Goal: Complete application form: Complete application form

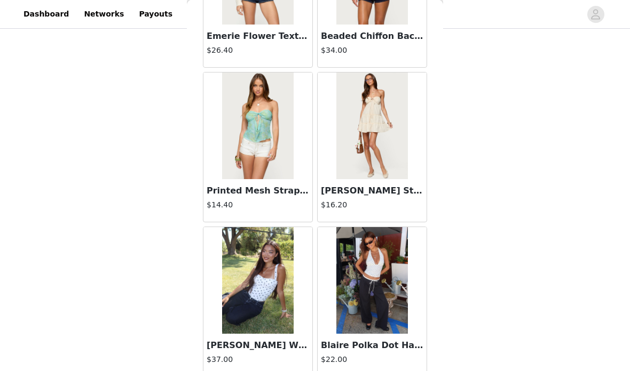
scroll to position [71, 0]
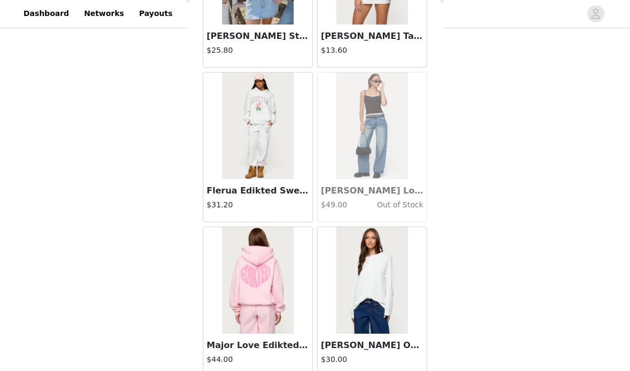
scroll to position [0, 0]
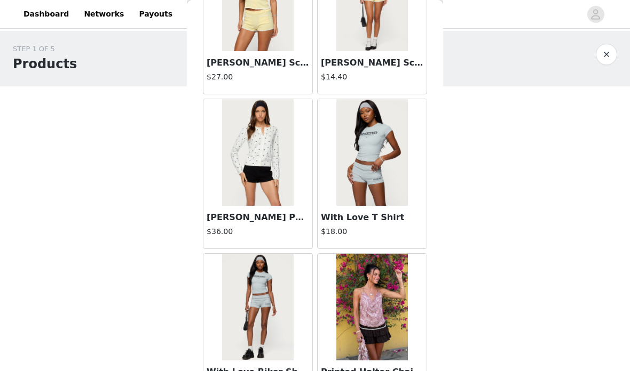
scroll to position [10163, 0]
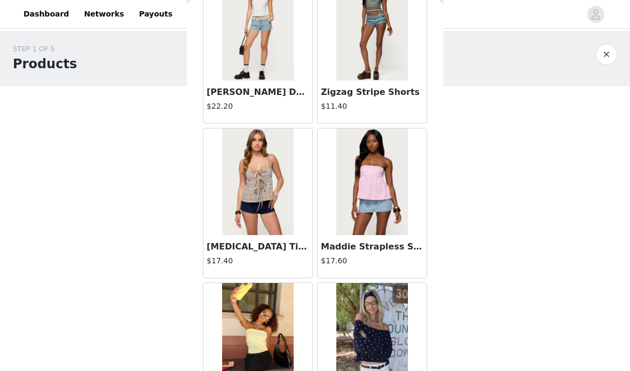
scroll to position [10757, 0]
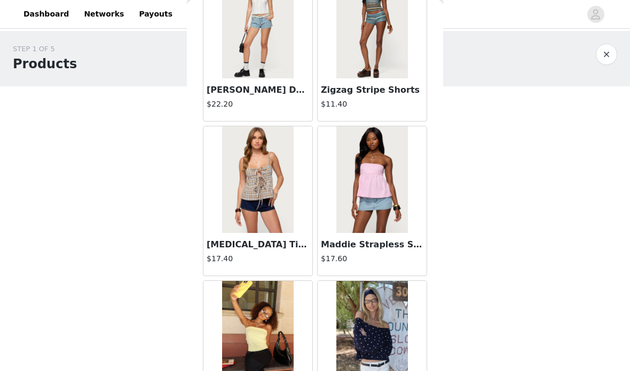
click at [379, 207] on img at bounding box center [371, 179] width 71 height 107
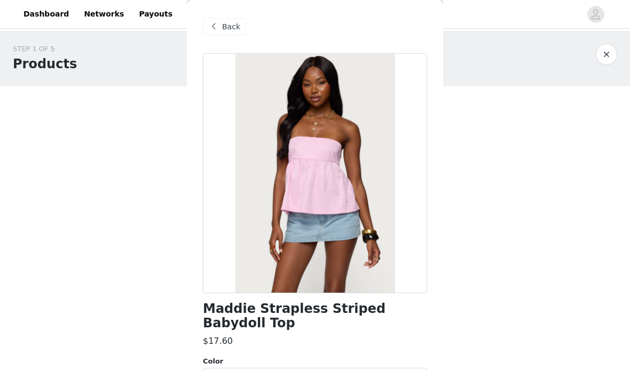
scroll to position [38, 0]
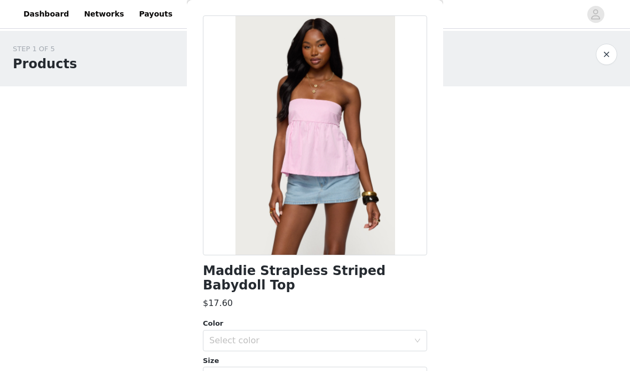
click at [317, 336] on div "Select color" at bounding box center [309, 341] width 200 height 11
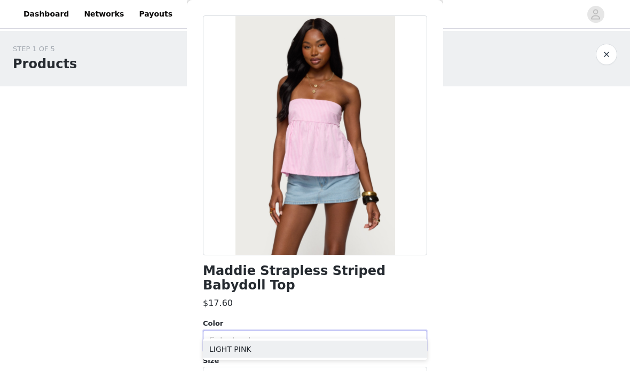
click at [296, 347] on li "LIGHT PINK" at bounding box center [315, 349] width 224 height 17
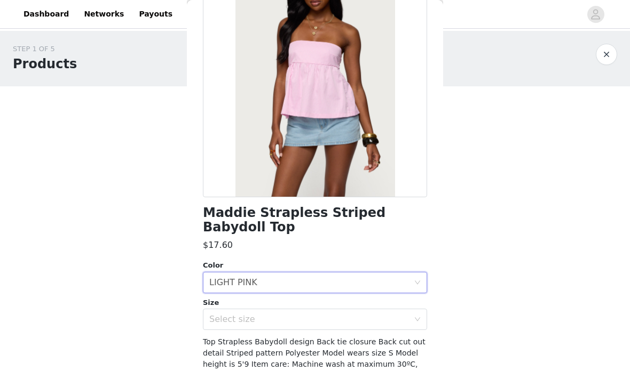
scroll to position [93, 0]
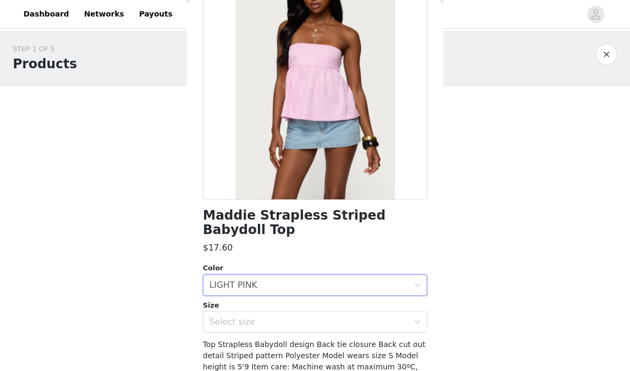
click at [306, 317] on div "Select size" at bounding box center [309, 322] width 200 height 11
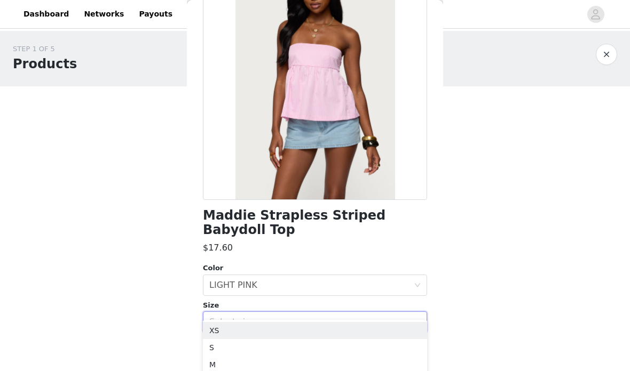
click at [284, 345] on li "S" at bounding box center [315, 347] width 224 height 17
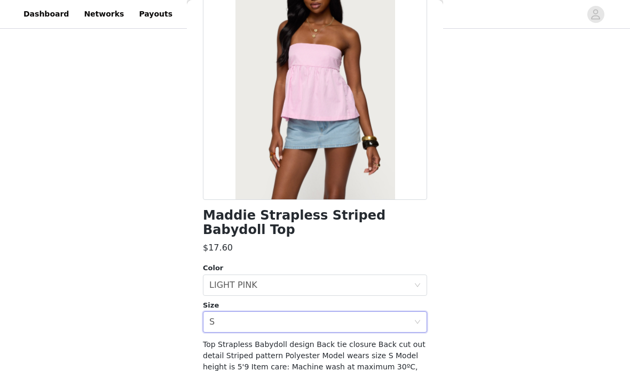
scroll to position [71, 0]
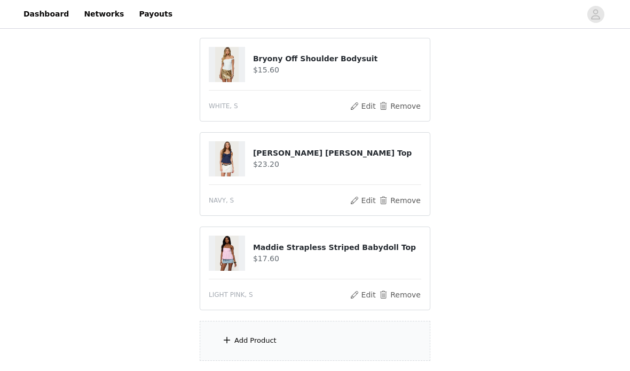
click at [384, 351] on div "Add Product" at bounding box center [315, 342] width 230 height 40
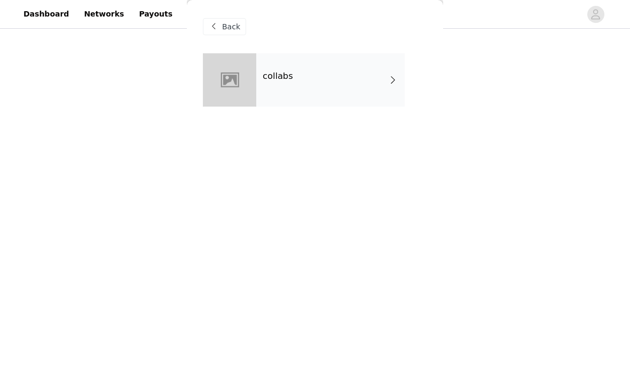
click at [322, 80] on div "collabs" at bounding box center [330, 79] width 148 height 53
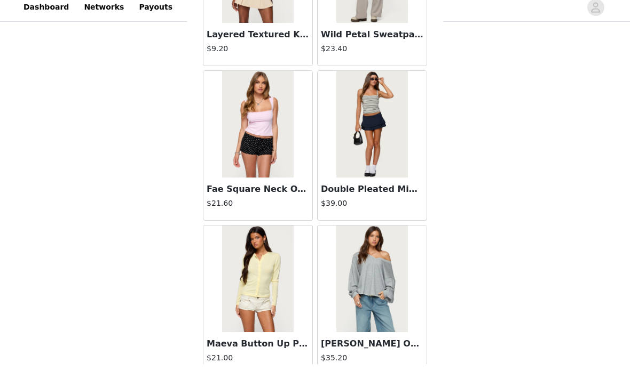
scroll to position [165, 0]
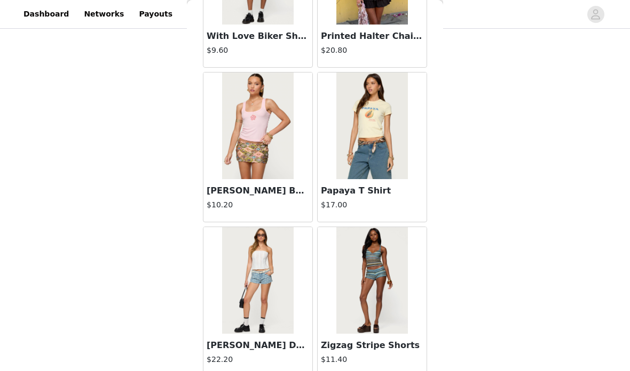
scroll to position [10501, 0]
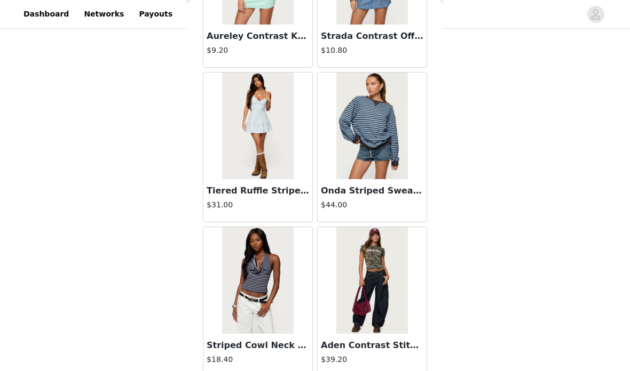
scroll to position [12048, 0]
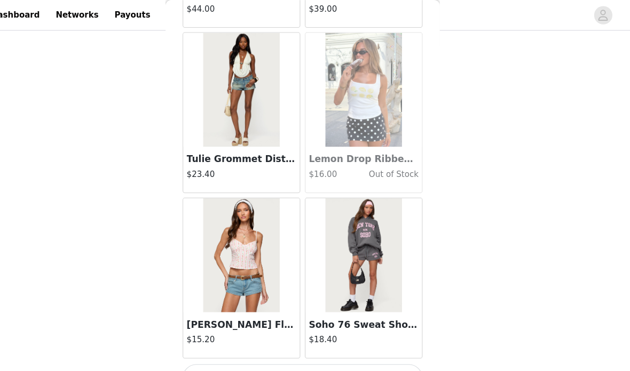
scroll to position [13623, 0]
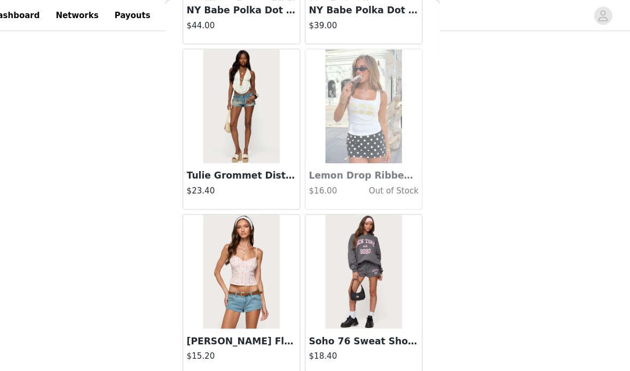
click at [333, 363] on button "Load More" at bounding box center [315, 369] width 224 height 26
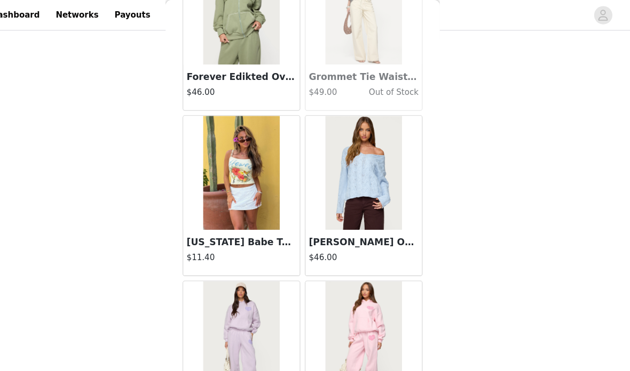
scroll to position [171, 0]
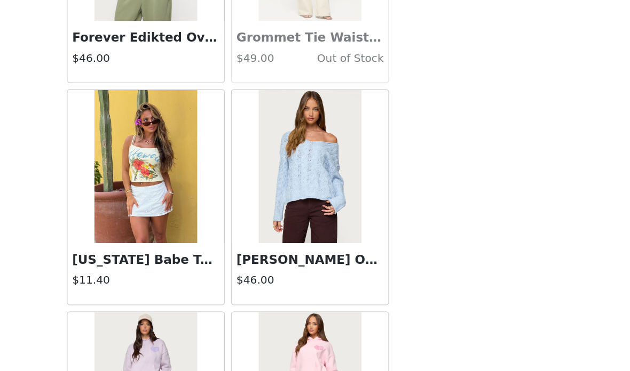
click at [336, 122] on img at bounding box center [371, 161] width 71 height 107
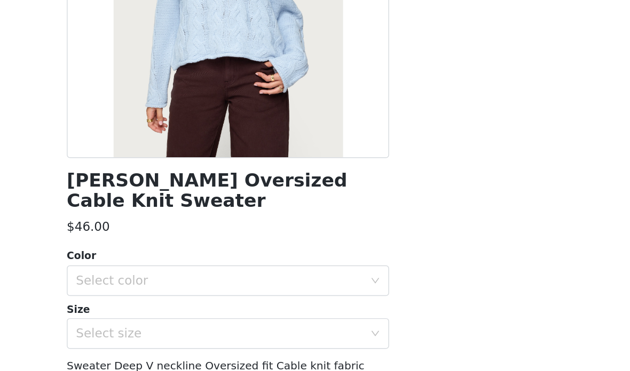
scroll to position [136, 0]
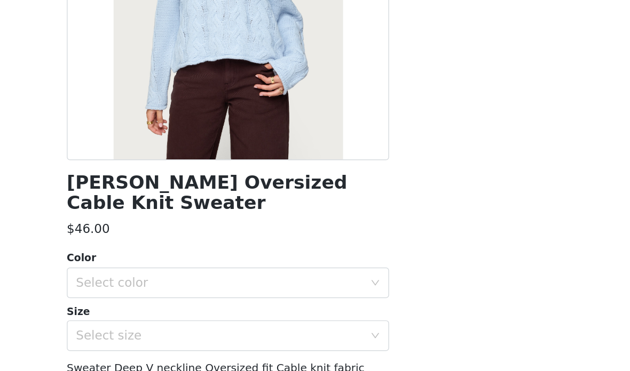
click at [209, 237] on div "Select color" at bounding box center [309, 242] width 200 height 11
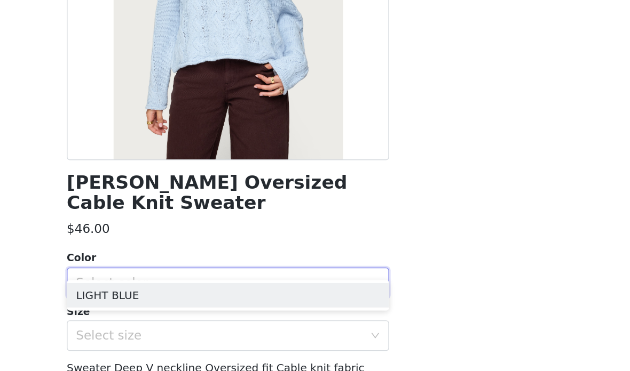
click at [214, 243] on li "LIGHT BLUE" at bounding box center [315, 251] width 224 height 17
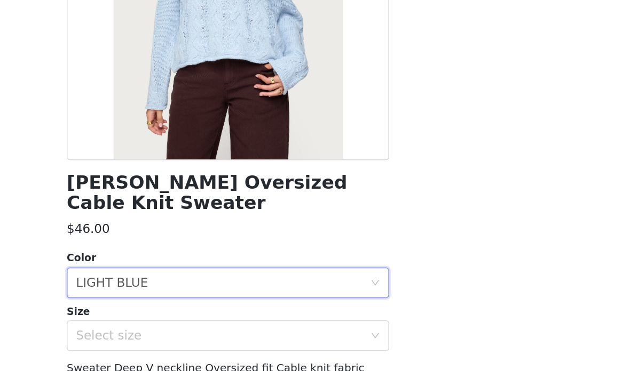
click at [209, 274] on div "Select size" at bounding box center [309, 279] width 200 height 11
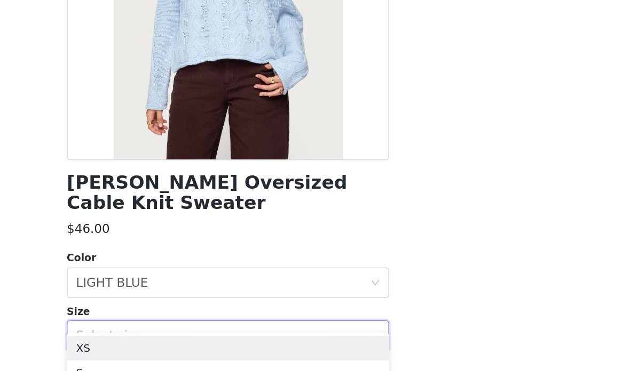
click at [203, 280] on li "XS" at bounding box center [315, 288] width 224 height 17
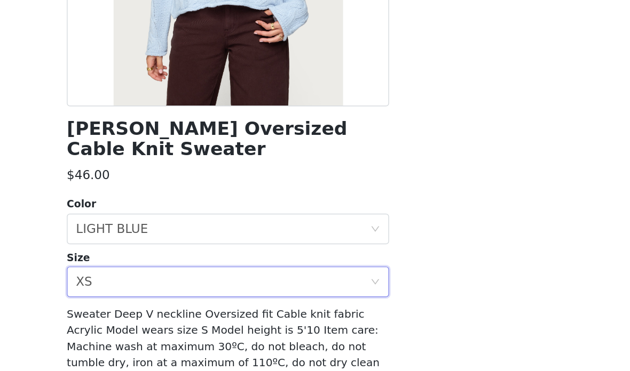
scroll to position [208, 0]
click at [213, 348] on button "Add Product" at bounding box center [315, 361] width 224 height 26
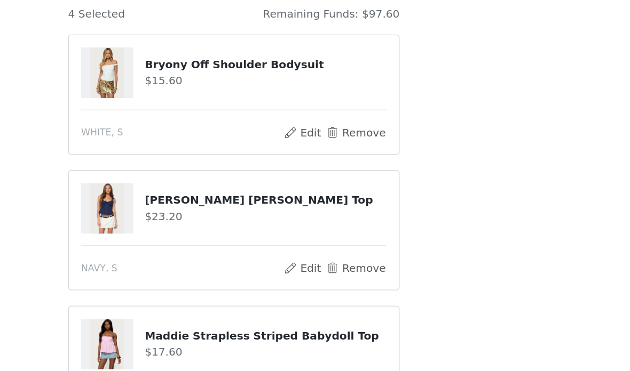
scroll to position [42, 0]
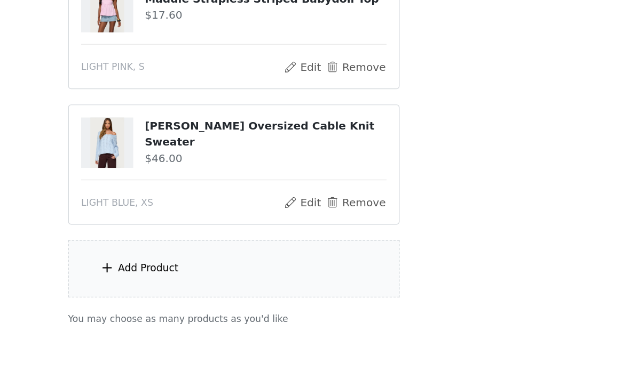
click at [221, 251] on div "Add Product" at bounding box center [315, 271] width 230 height 40
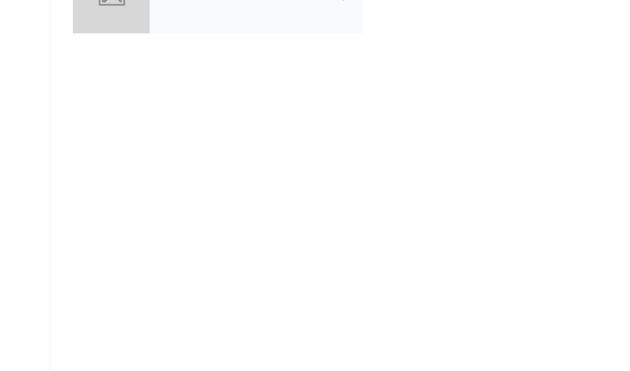
scroll to position [275, 0]
click at [256, 53] on div "collabs" at bounding box center [330, 79] width 148 height 53
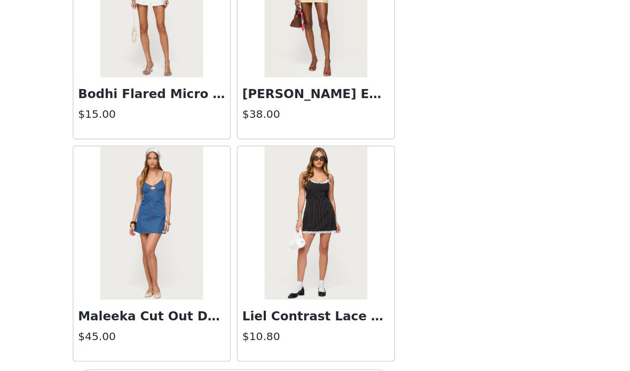
click at [243, 340] on button "Load More" at bounding box center [315, 353] width 224 height 26
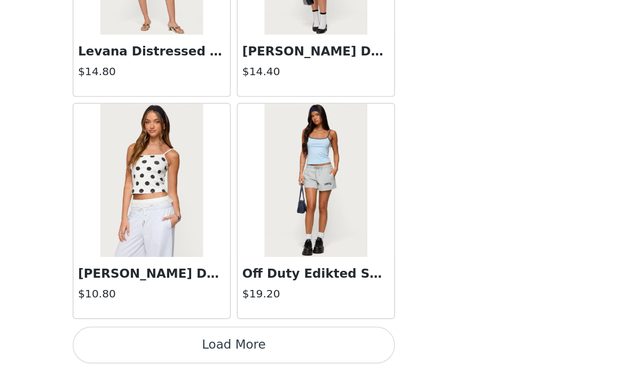
scroll to position [2808, 0]
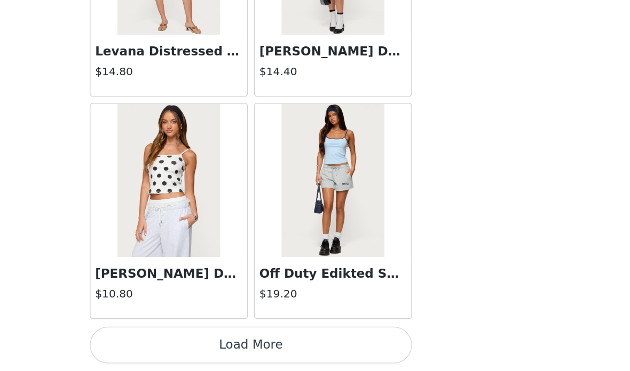
click at [250, 340] on button "Load More" at bounding box center [315, 353] width 224 height 26
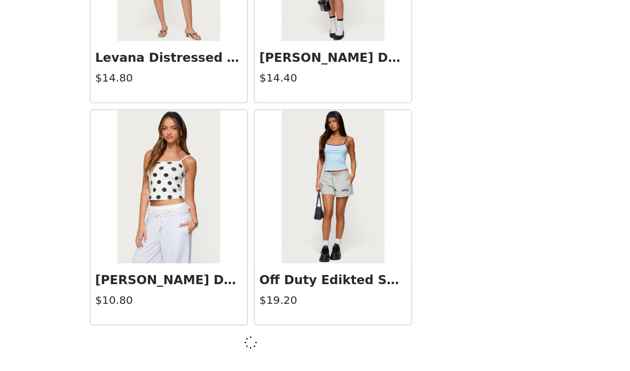
scroll to position [2804, 0]
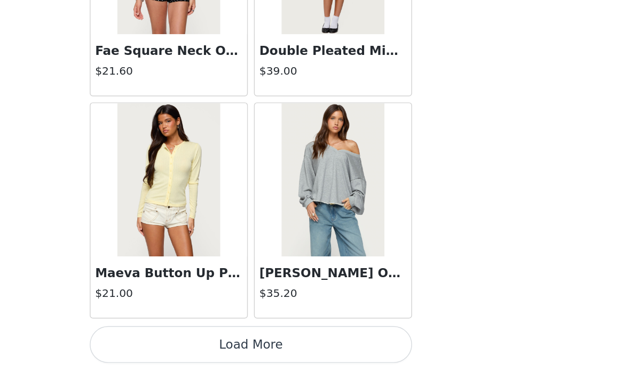
click at [248, 340] on button "Load More" at bounding box center [315, 353] width 224 height 26
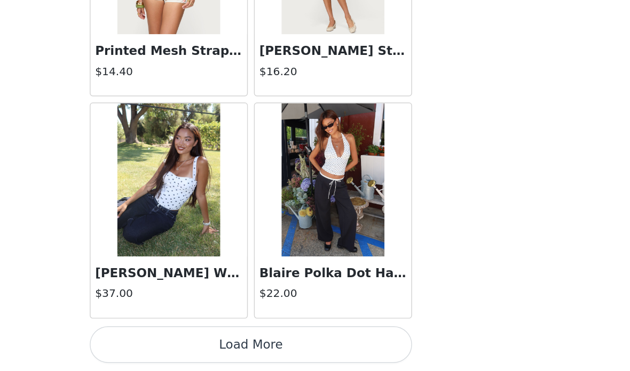
click at [214, 340] on button "Load More" at bounding box center [315, 353] width 224 height 26
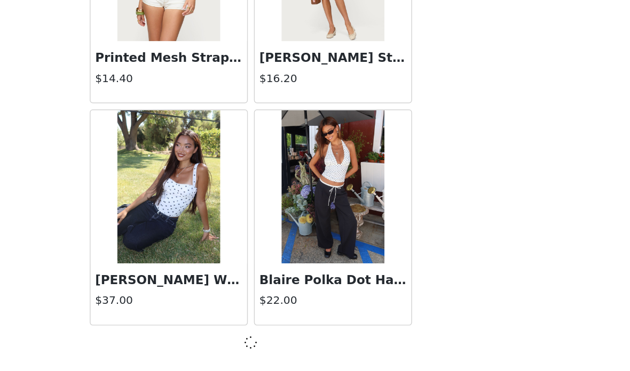
scroll to position [5898, 0]
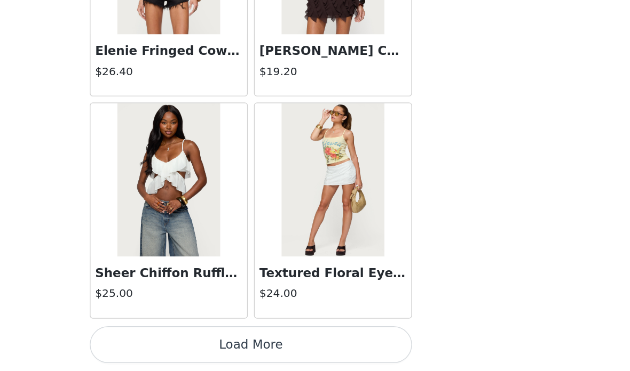
click at [215, 340] on button "Load More" at bounding box center [315, 353] width 224 height 26
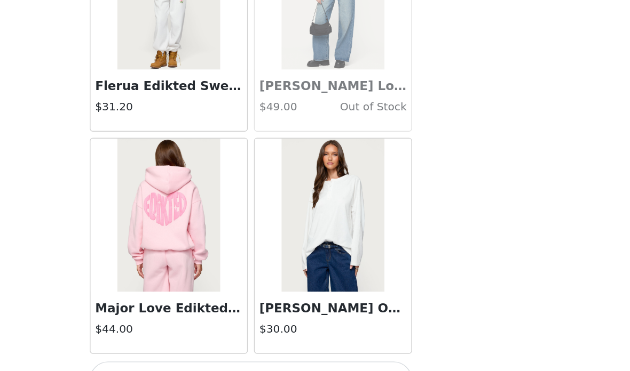
scroll to position [8991, 0]
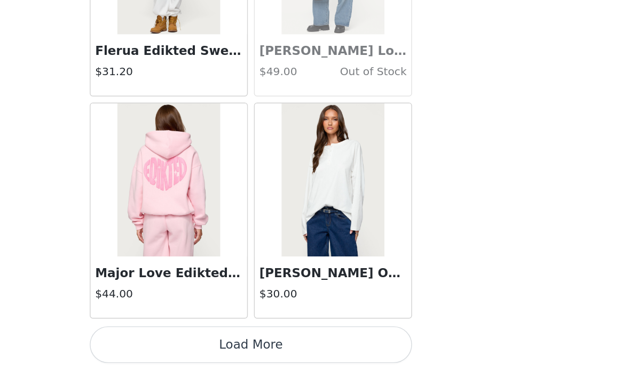
click at [243, 340] on button "Load More" at bounding box center [315, 353] width 224 height 26
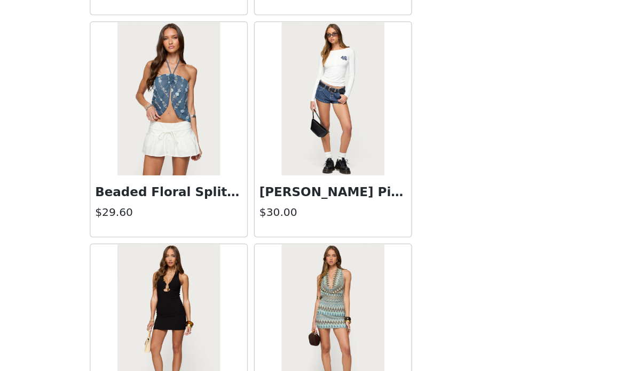
scroll to position [9370, 0]
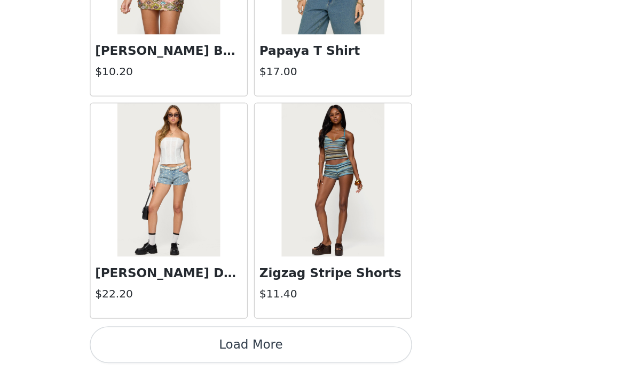
click at [233, 340] on button "Load More" at bounding box center [315, 353] width 224 height 26
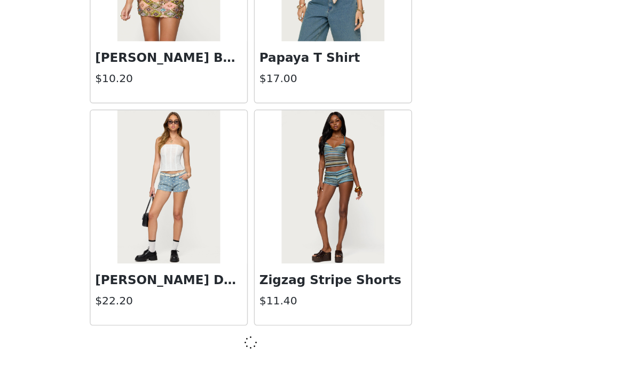
scroll to position [10539, 0]
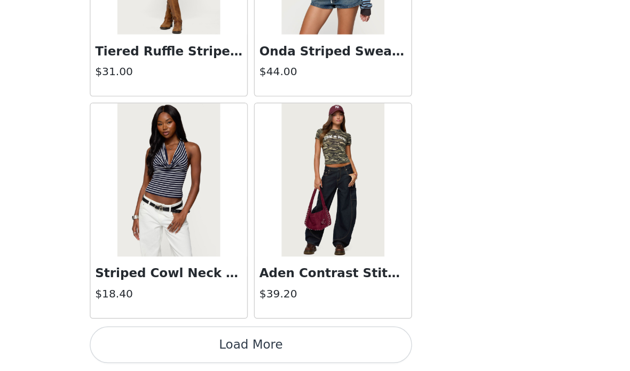
click at [235, 340] on button "Load More" at bounding box center [315, 353] width 224 height 26
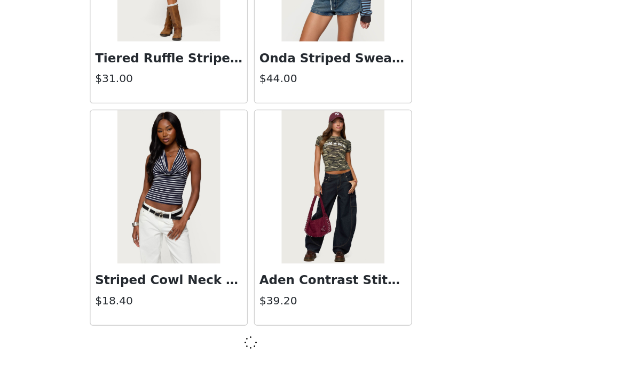
scroll to position [12086, 0]
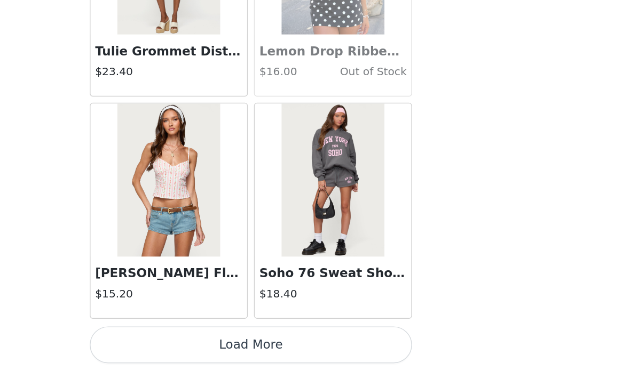
click at [246, 340] on button "Load More" at bounding box center [315, 353] width 224 height 26
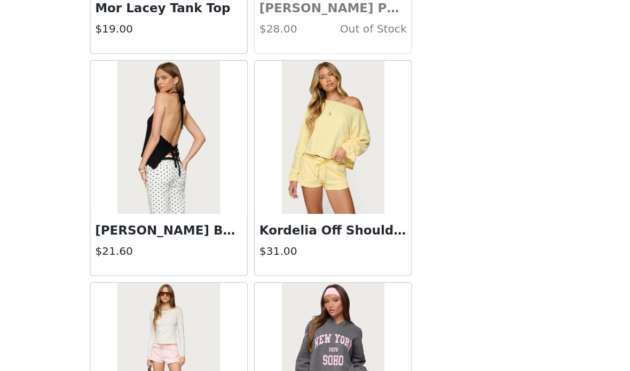
scroll to position [14605, 0]
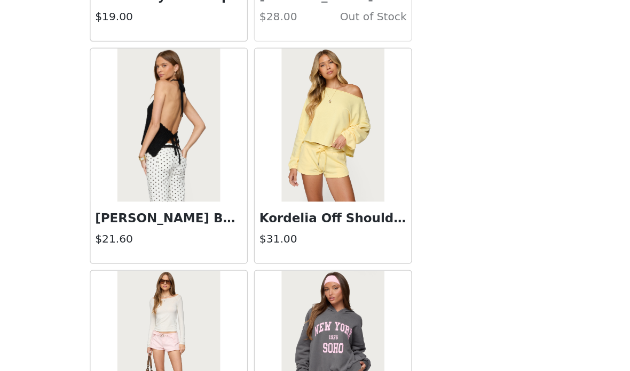
click at [336, 147] on img at bounding box center [371, 200] width 71 height 107
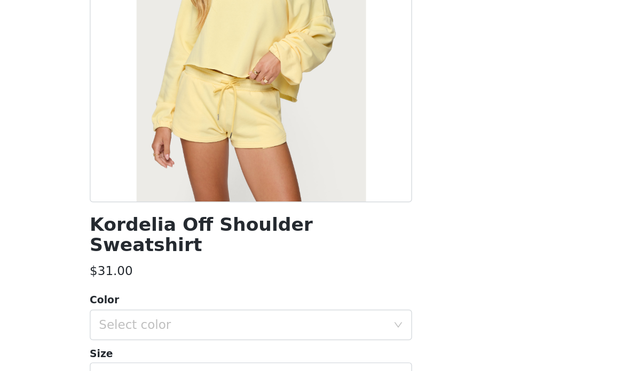
scroll to position [41, 0]
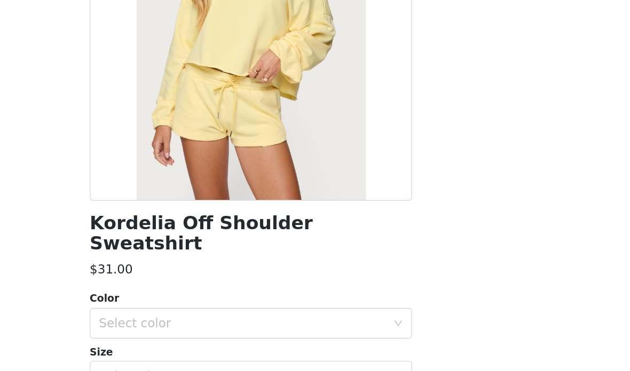
click at [235, 333] on div "Select color" at bounding box center [309, 338] width 200 height 11
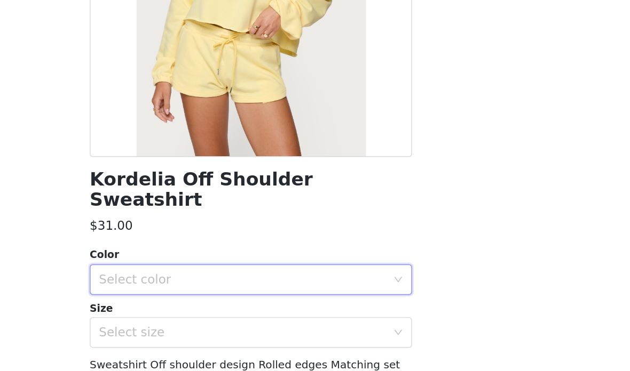
scroll to position [75, 0]
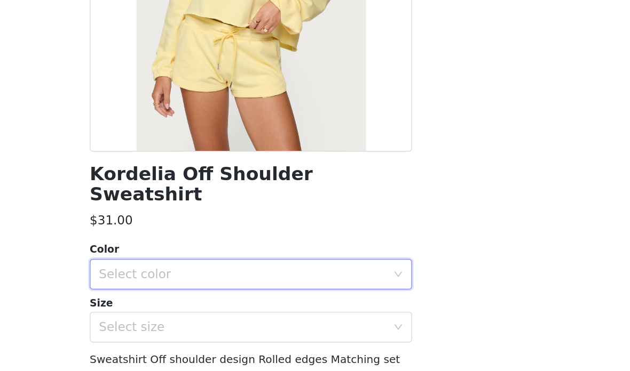
click at [203, 282] on div "Color" at bounding box center [315, 287] width 224 height 11
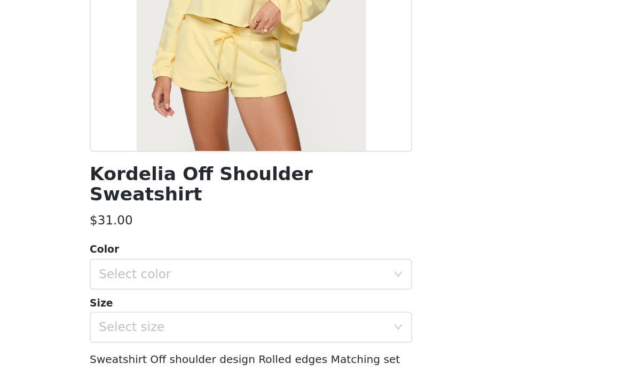
click at [209, 299] on div "Select color" at bounding box center [309, 304] width 200 height 11
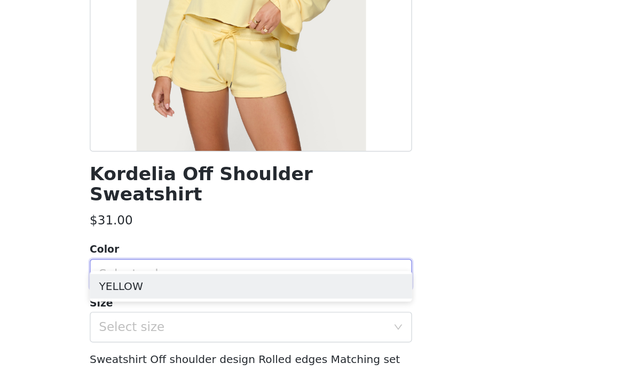
click at [209, 299] on div "Select color" at bounding box center [309, 304] width 200 height 11
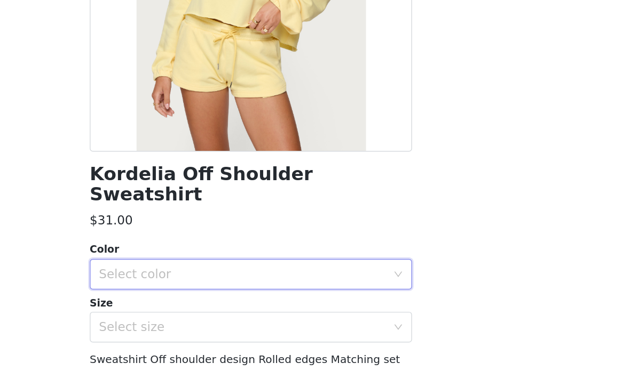
click at [209, 299] on div "Select color" at bounding box center [309, 304] width 200 height 11
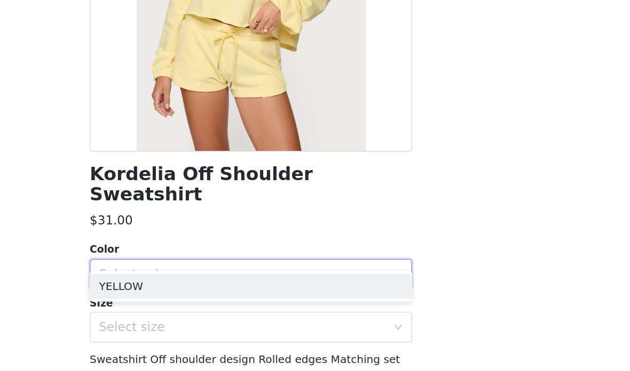
click at [203, 304] on li "YELLOW" at bounding box center [315, 312] width 224 height 17
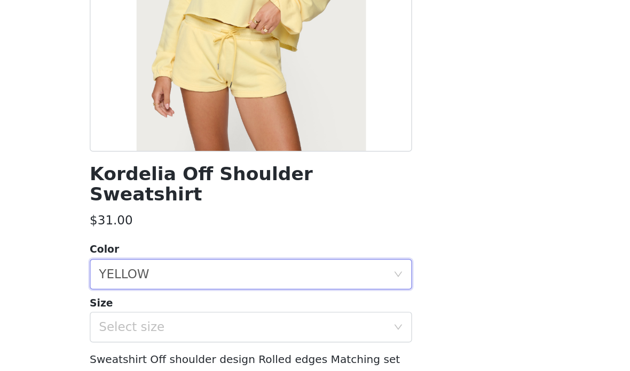
click at [209, 336] on div "Select size" at bounding box center [309, 341] width 200 height 11
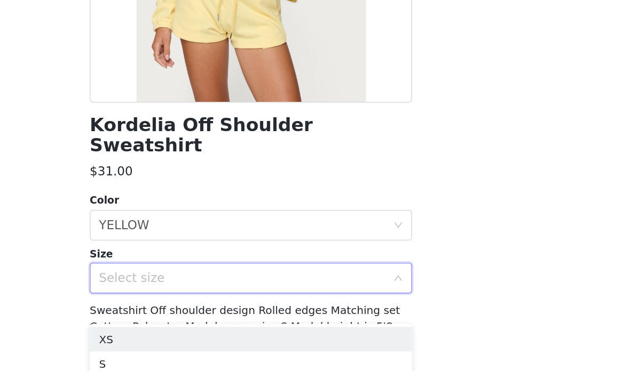
scroll to position [112, 0]
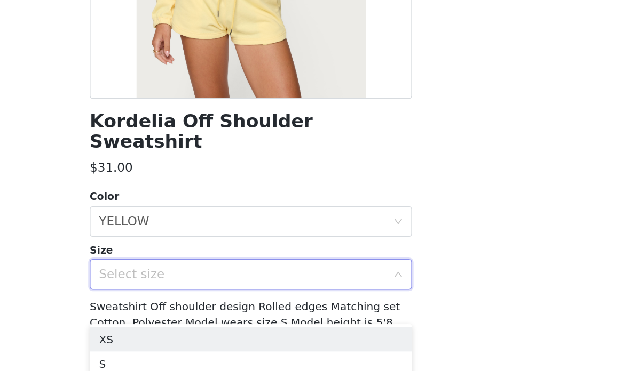
click at [203, 341] on li "XS" at bounding box center [315, 349] width 224 height 17
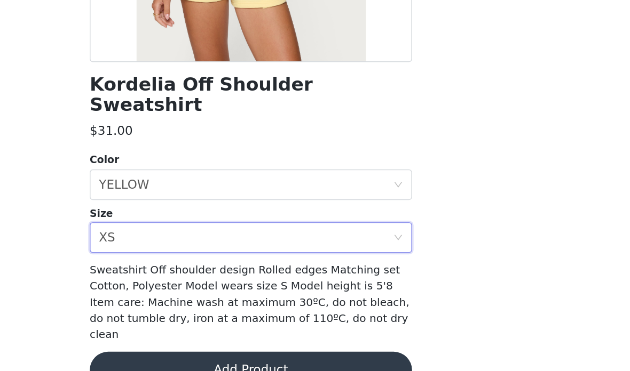
scroll to position [136, 0]
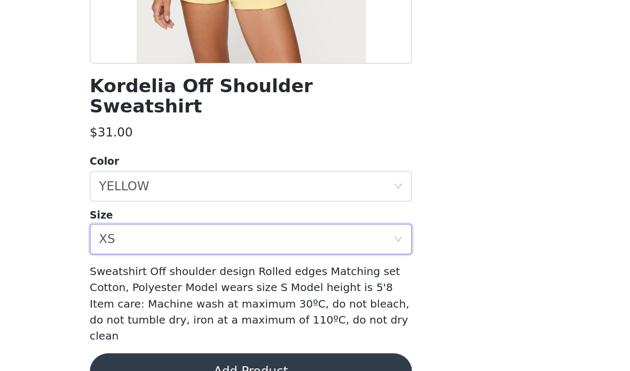
click at [203, 359] on button "Add Product" at bounding box center [315, 372] width 224 height 26
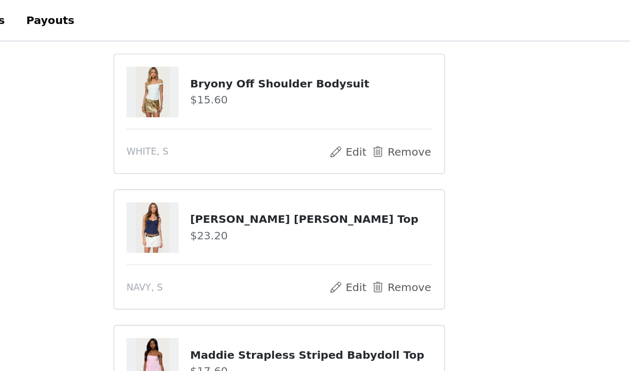
scroll to position [109, 0]
click at [378, 106] on button "Remove" at bounding box center [399, 106] width 43 height 13
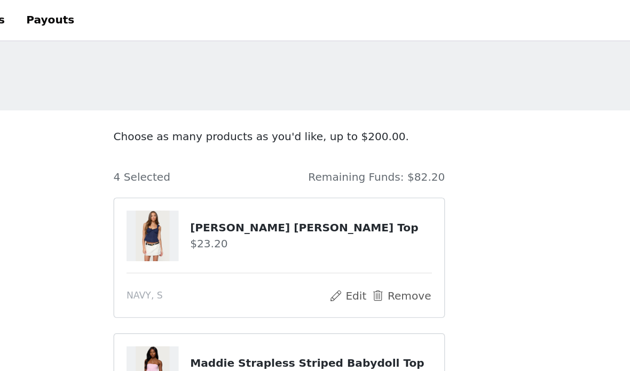
scroll to position [0, 0]
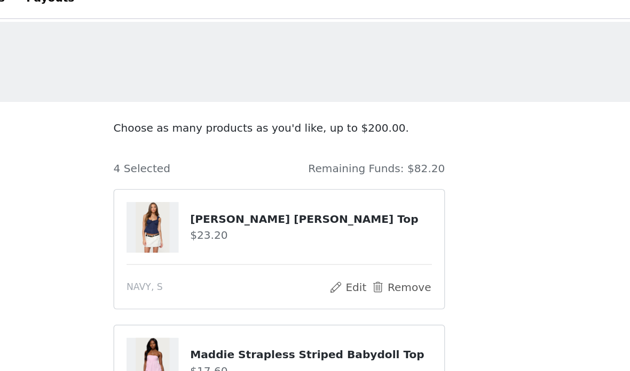
click at [378, 209] on button "Remove" at bounding box center [399, 215] width 43 height 13
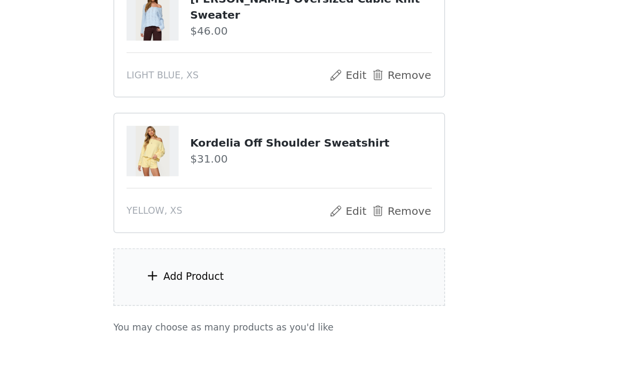
click at [233, 256] on div "Add Product" at bounding box center [315, 276] width 230 height 40
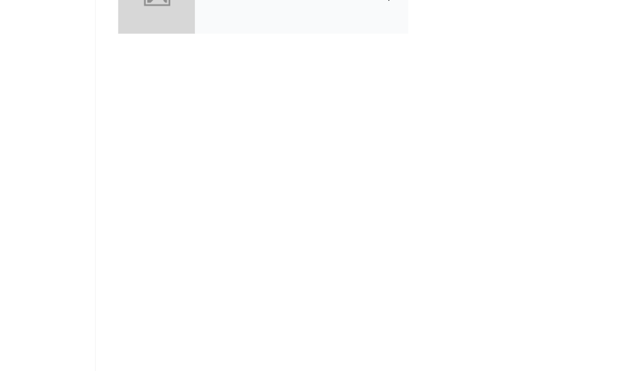
click at [256, 53] on div "collabs" at bounding box center [330, 79] width 148 height 53
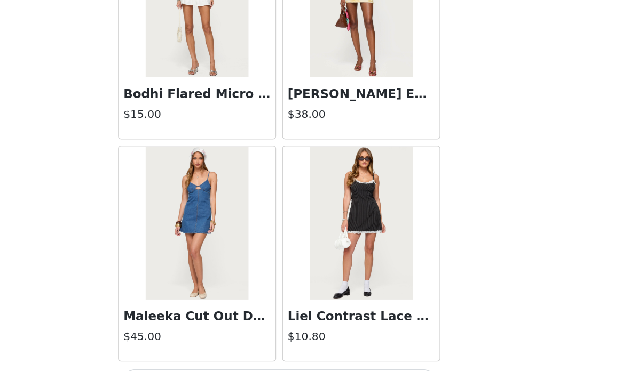
click at [263, 340] on button "Load More" at bounding box center [315, 353] width 224 height 26
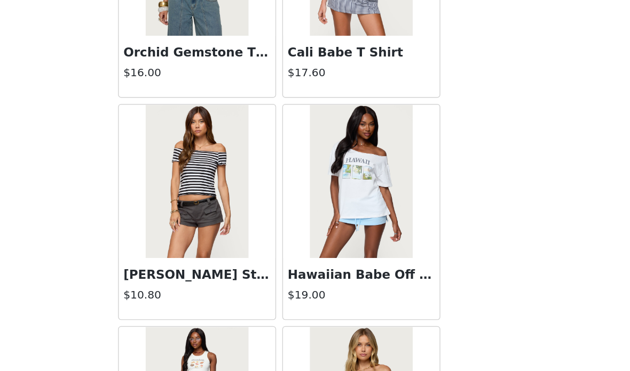
scroll to position [2058, 0]
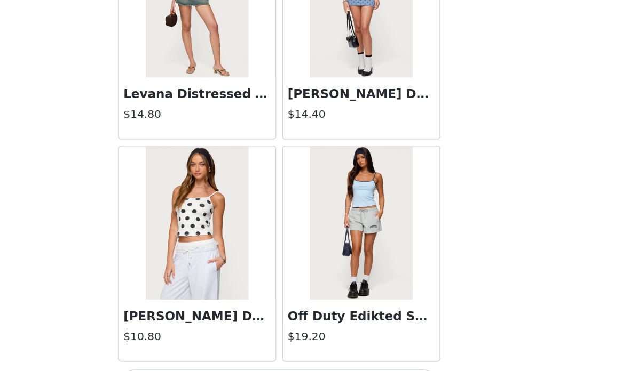
click at [268, 340] on button "Load More" at bounding box center [315, 353] width 224 height 26
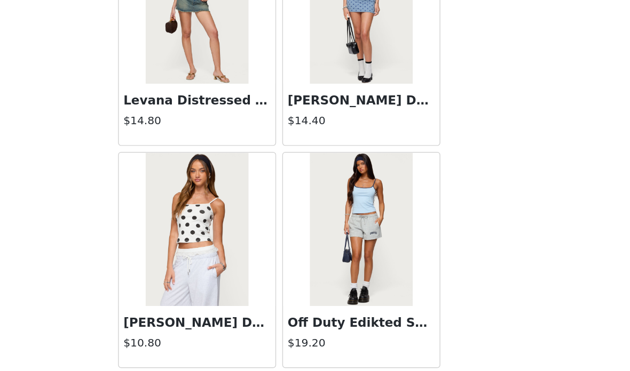
scroll to position [208, 0]
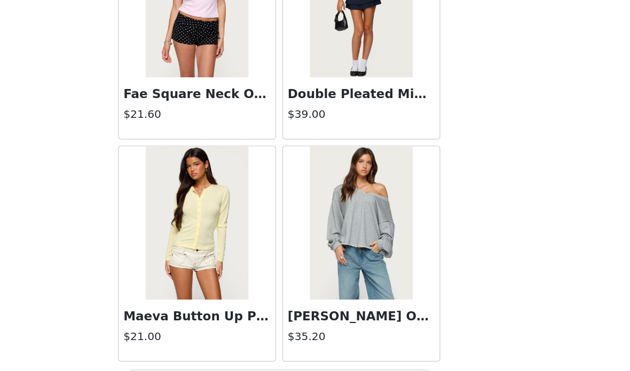
click at [263, 340] on button "Load More" at bounding box center [315, 353] width 224 height 26
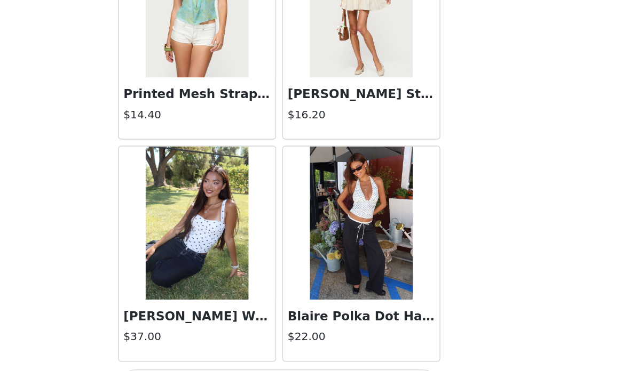
click at [271, 340] on button "Load More" at bounding box center [315, 353] width 224 height 26
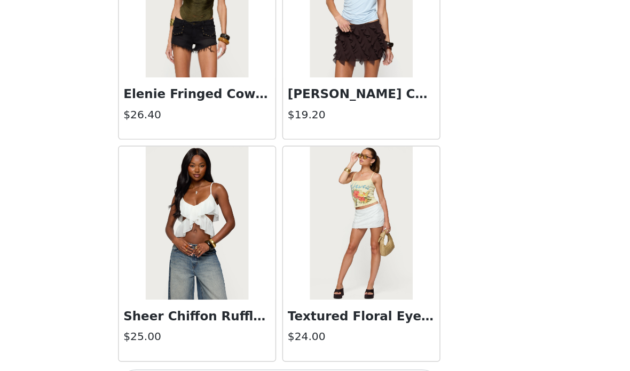
click at [267, 340] on button "Load More" at bounding box center [315, 353] width 224 height 26
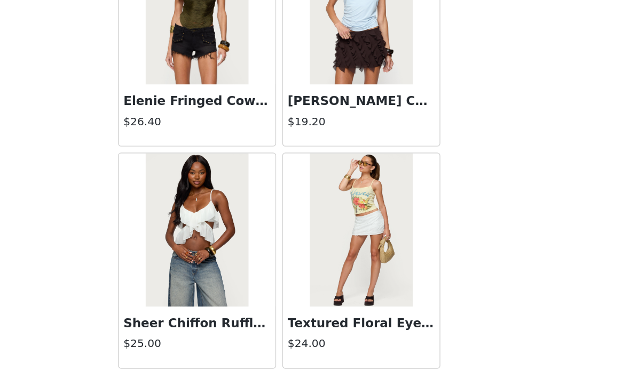
scroll to position [7445, 0]
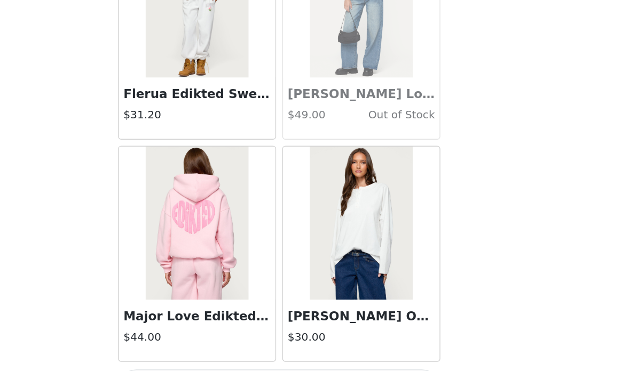
click at [241, 340] on button "Load More" at bounding box center [315, 353] width 224 height 26
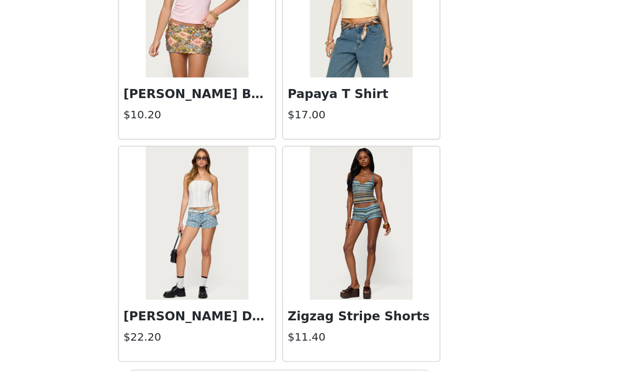
click at [241, 340] on button "Load More" at bounding box center [315, 353] width 224 height 26
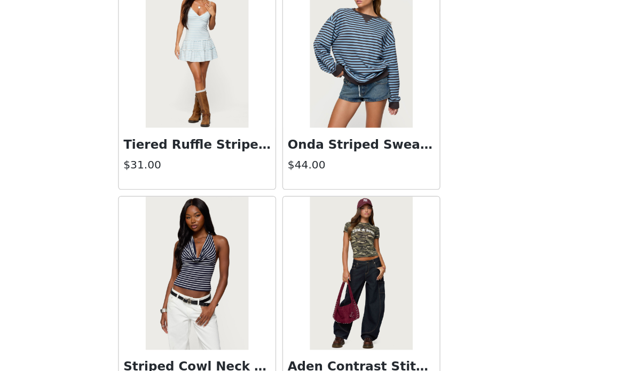
scroll to position [12086, 0]
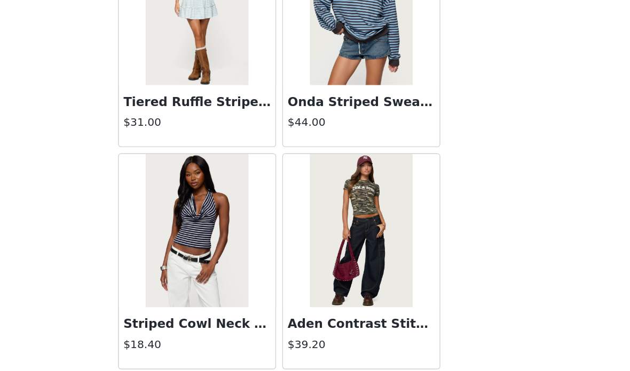
click at [245, 346] on button "Load More" at bounding box center [315, 359] width 224 height 26
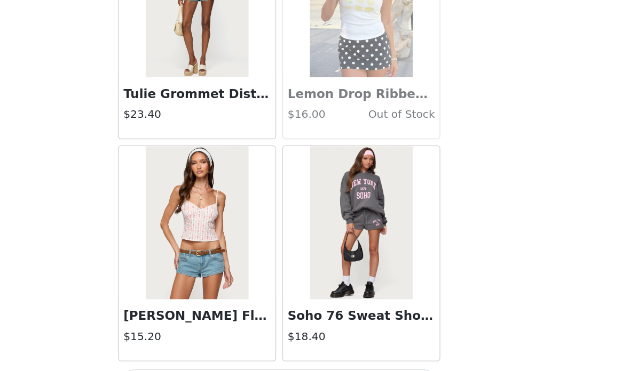
scroll to position [13638, 0]
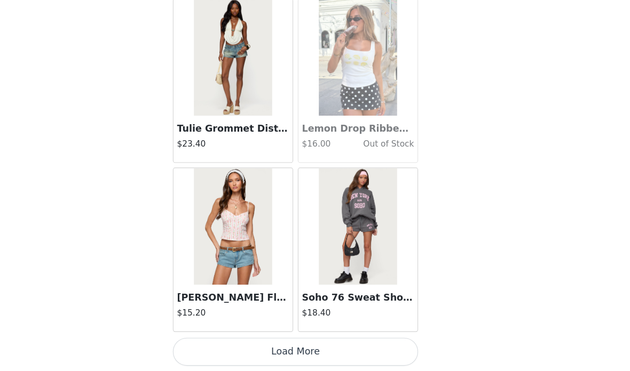
click at [227, 340] on button "Load More" at bounding box center [315, 353] width 224 height 26
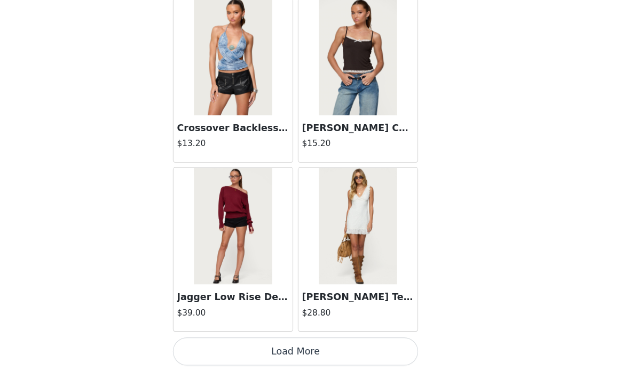
click at [312, 340] on button "Load More" at bounding box center [315, 353] width 224 height 26
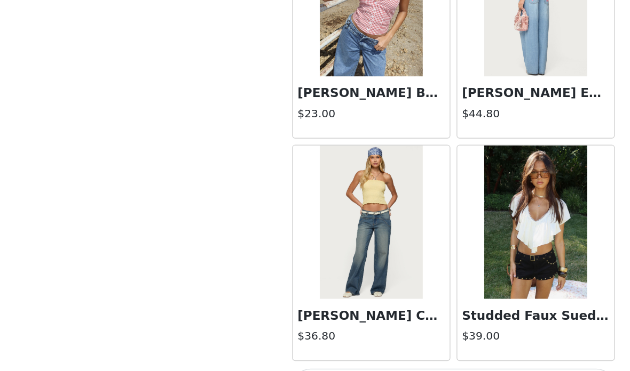
scroll to position [66, 0]
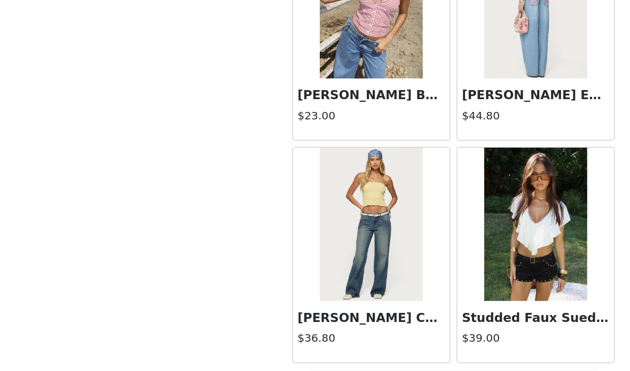
click at [381, 340] on button "Load More" at bounding box center [315, 353] width 224 height 26
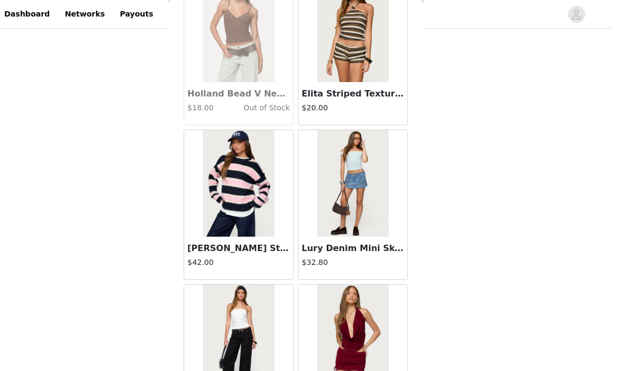
scroll to position [85, 0]
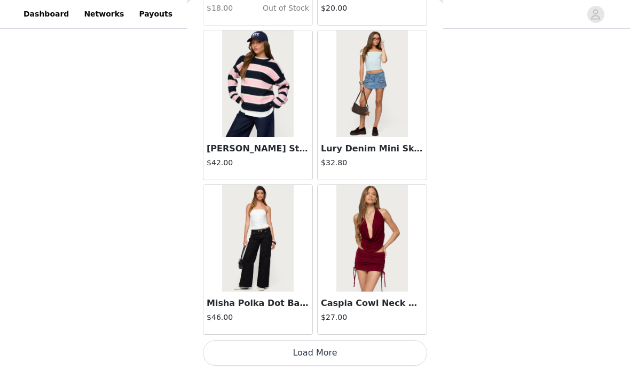
click at [382, 345] on button "Load More" at bounding box center [315, 353] width 224 height 26
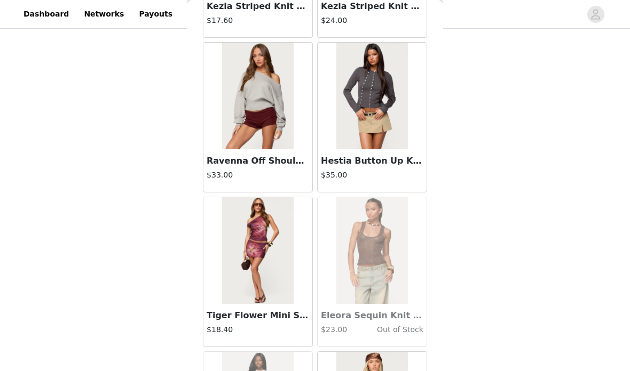
scroll to position [19509, 0]
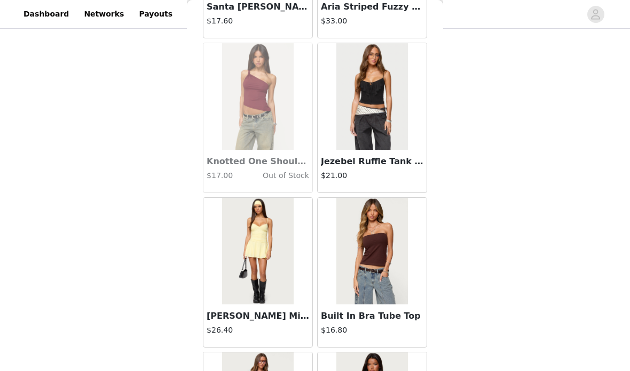
scroll to position [20899, 0]
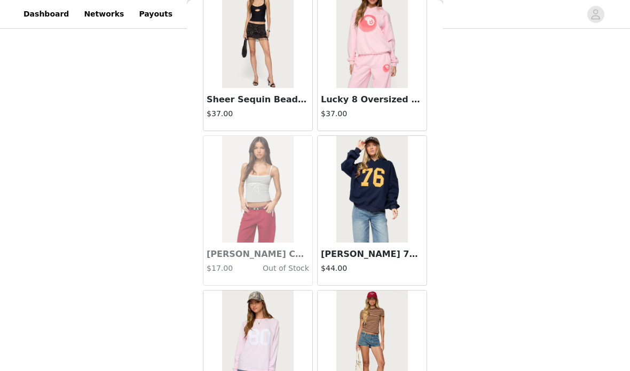
scroll to position [22043, 0]
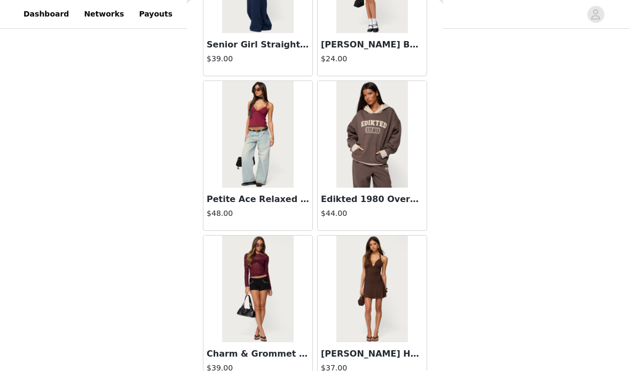
scroll to position [25501, 0]
click at [262, 144] on img at bounding box center [257, 134] width 71 height 107
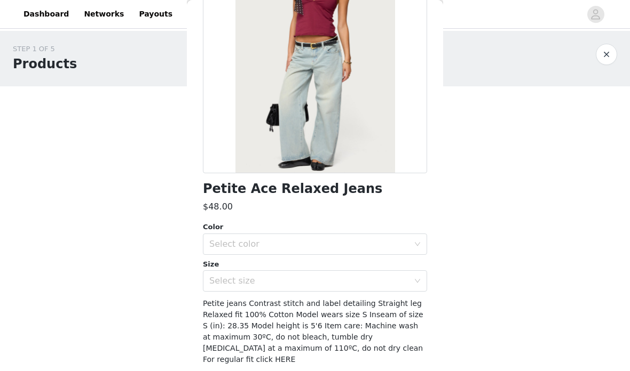
scroll to position [122, 0]
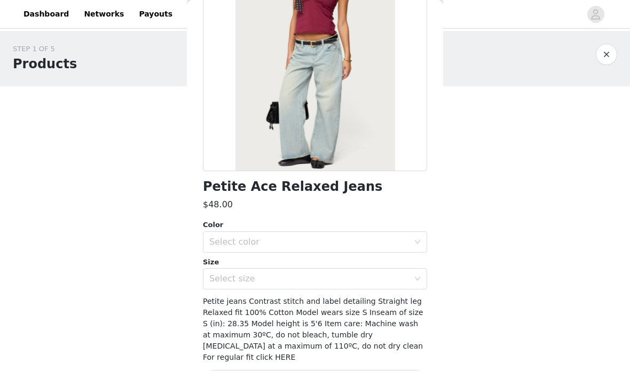
click at [350, 243] on div "Select color" at bounding box center [309, 242] width 200 height 11
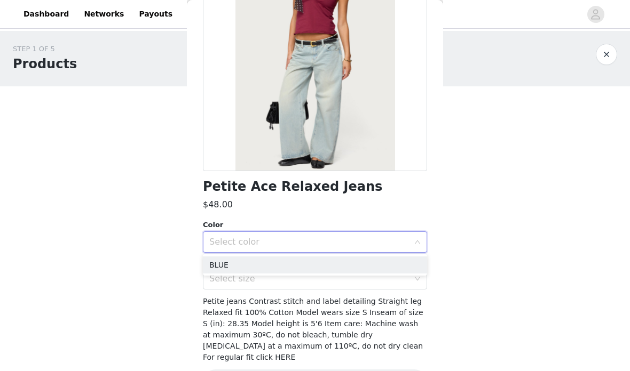
click at [353, 260] on li "BLUE" at bounding box center [315, 265] width 224 height 17
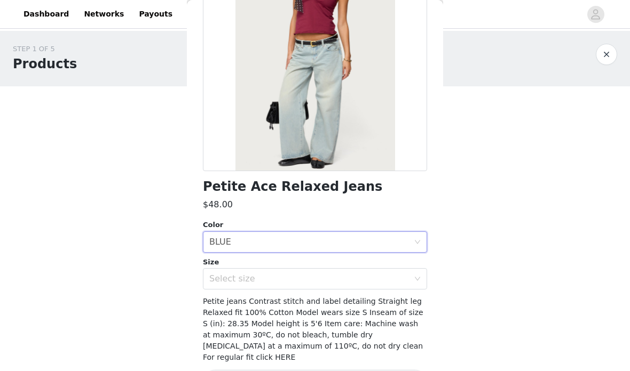
click at [349, 281] on div "Select size" at bounding box center [309, 279] width 200 height 11
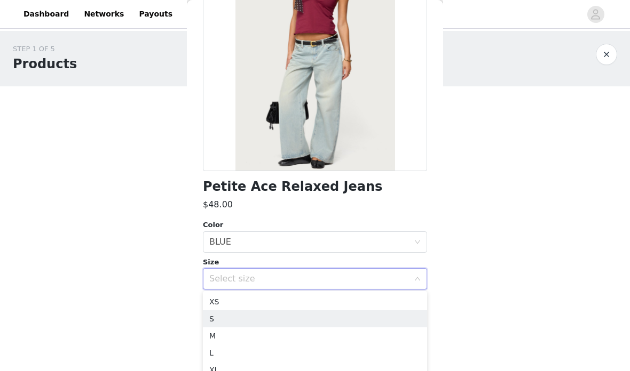
click at [332, 320] on li "S" at bounding box center [315, 318] width 224 height 17
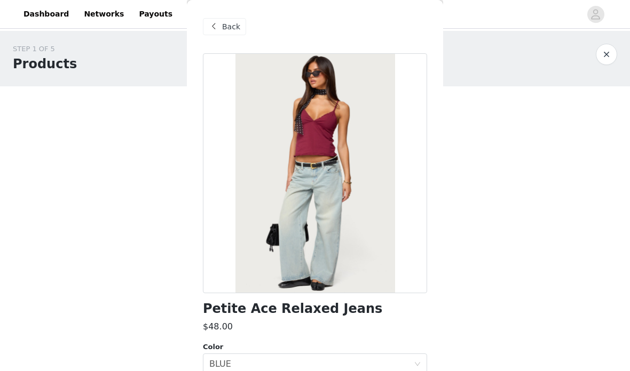
scroll to position [0, 0]
click at [232, 25] on span "Back" at bounding box center [231, 26] width 18 height 11
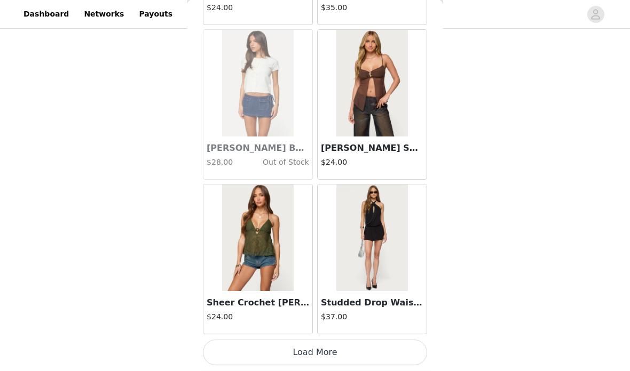
scroll to position [26015, 0]
click at [385, 348] on button "Load More" at bounding box center [315, 353] width 224 height 26
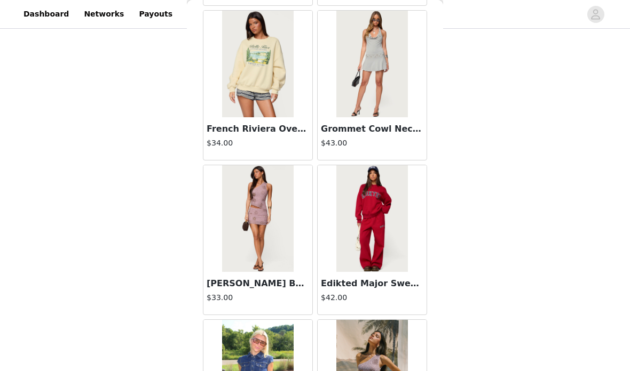
scroll to position [27112, 0]
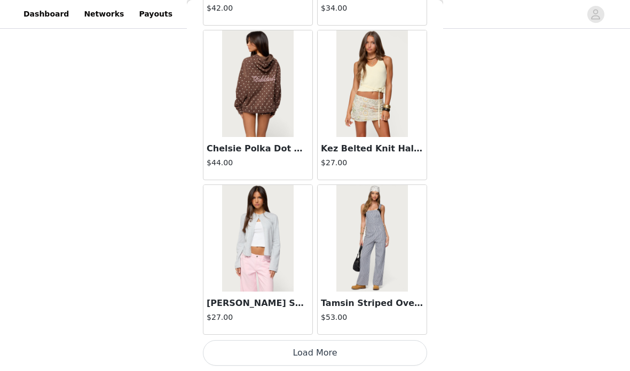
click at [396, 340] on button "Load More" at bounding box center [315, 353] width 224 height 26
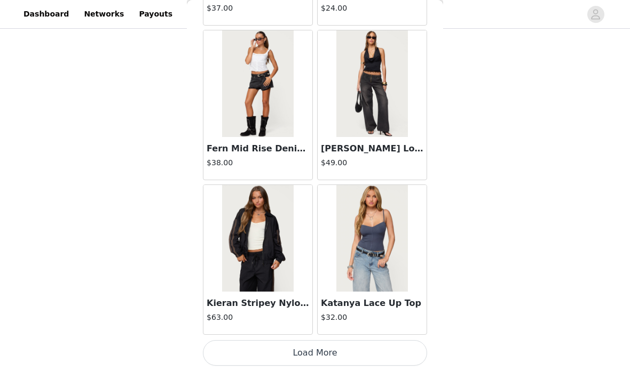
scroll to position [29110, 0]
click at [389, 332] on div "Katanya Lace Up Top $32.00" at bounding box center [371, 313] width 109 height 43
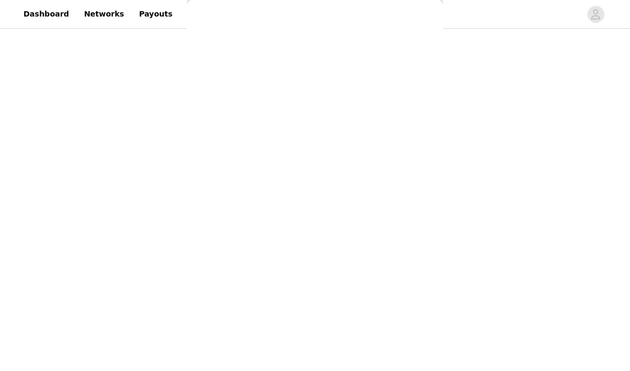
scroll to position [0, 0]
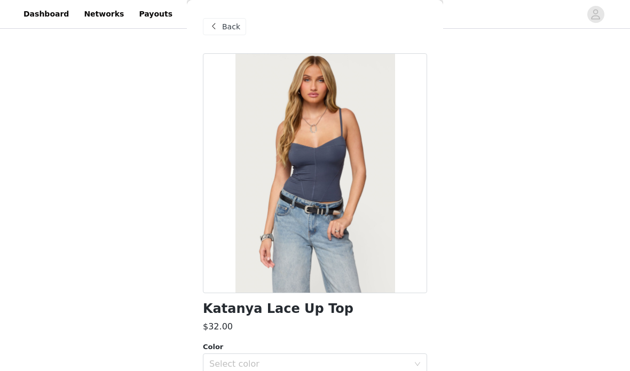
click at [240, 29] on div "Back" at bounding box center [224, 26] width 43 height 17
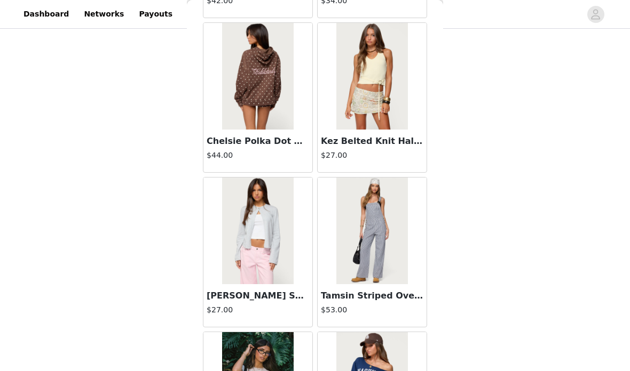
scroll to position [28296, 0]
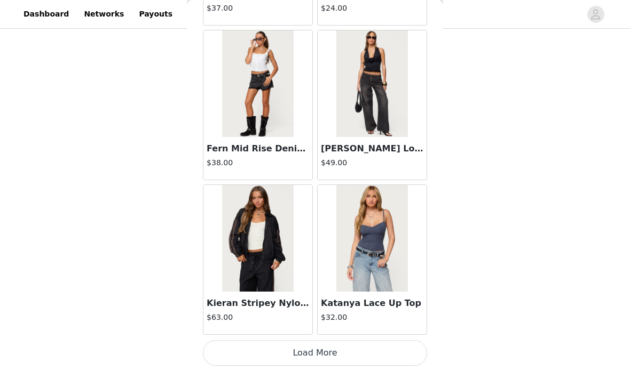
click at [368, 348] on button "Load More" at bounding box center [315, 353] width 224 height 26
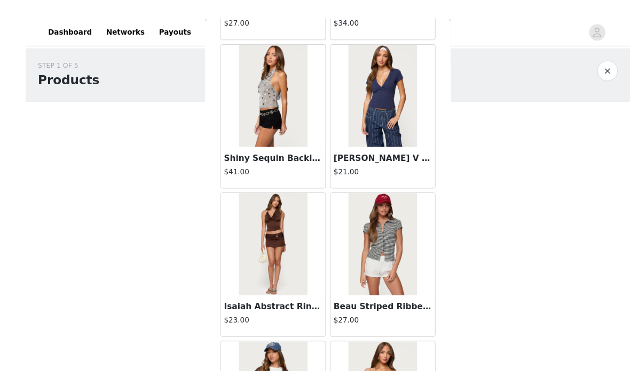
scroll to position [3, 0]
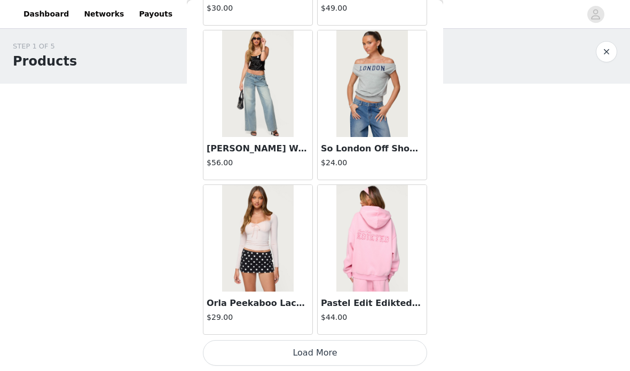
click at [375, 346] on button "Load More" at bounding box center [315, 353] width 224 height 26
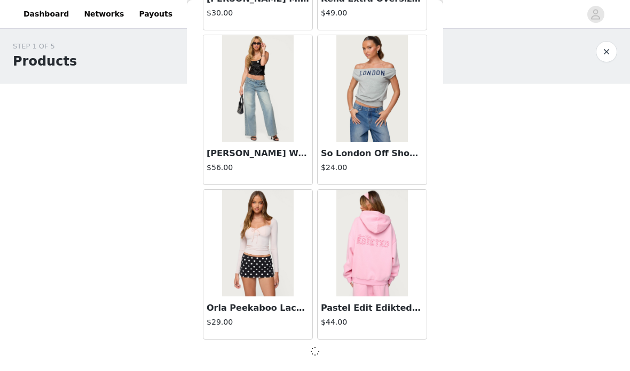
scroll to position [30652, 0]
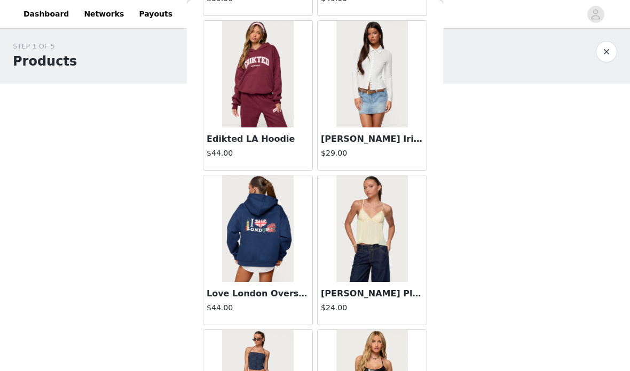
click at [399, 243] on img at bounding box center [371, 229] width 71 height 107
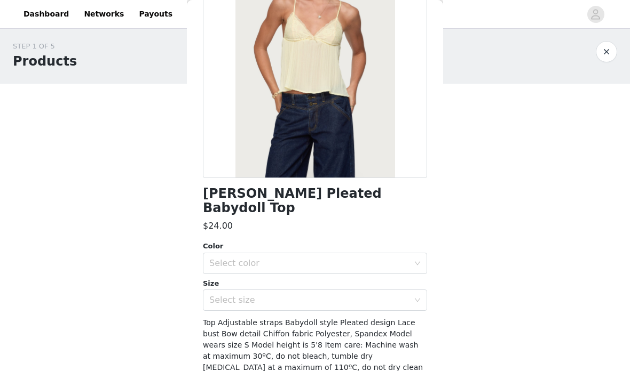
scroll to position [105, 0]
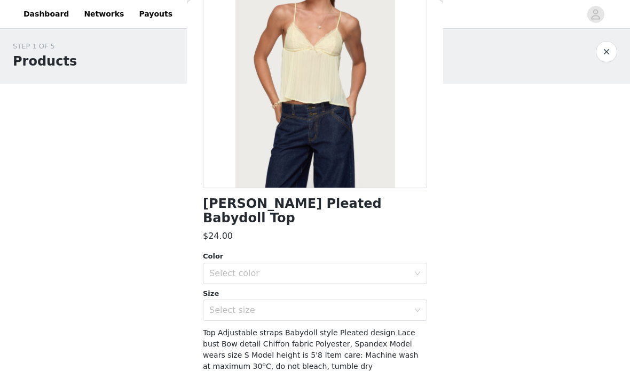
click at [401, 268] on div "Select color" at bounding box center [309, 273] width 200 height 11
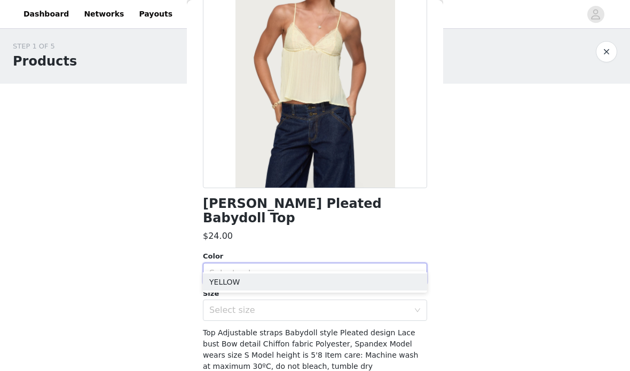
click at [372, 289] on li "YELLOW" at bounding box center [315, 282] width 224 height 17
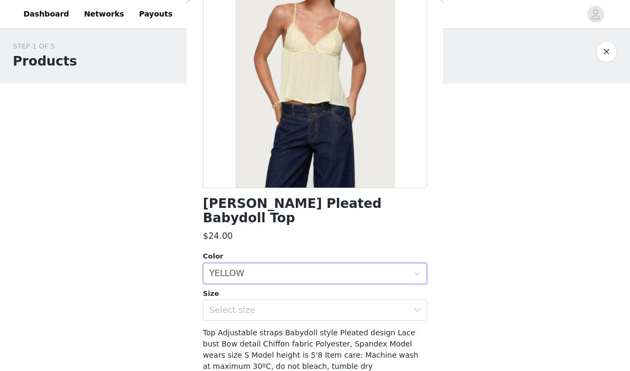
click at [373, 305] on div "Select size" at bounding box center [309, 310] width 200 height 11
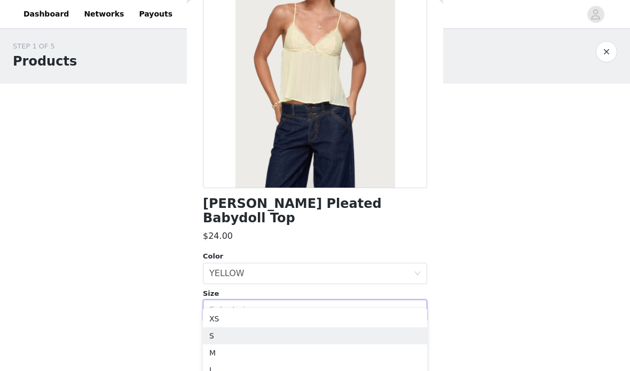
click at [348, 338] on li "S" at bounding box center [315, 336] width 224 height 17
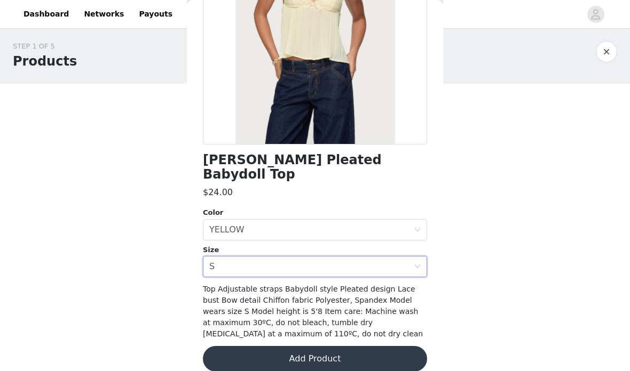
scroll to position [147, 0]
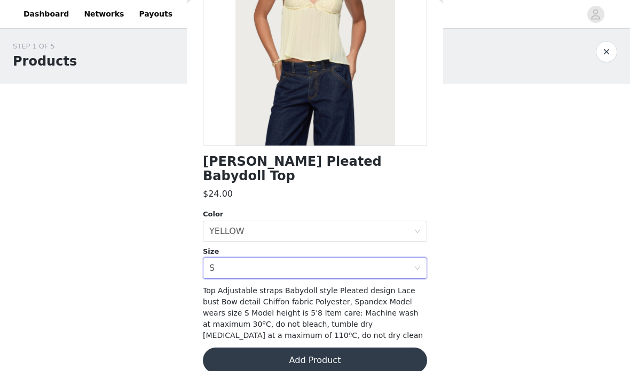
click at [355, 348] on button "Add Product" at bounding box center [315, 361] width 224 height 26
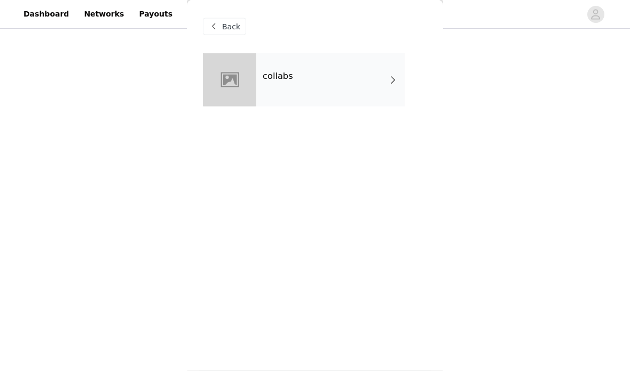
scroll to position [155, 0]
click at [371, 89] on div "collabs" at bounding box center [330, 79] width 148 height 53
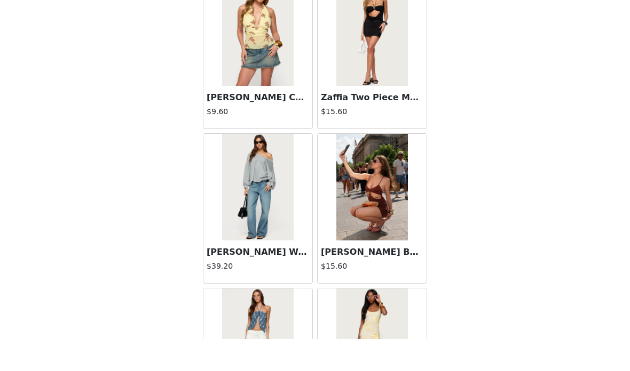
scroll to position [260, 0]
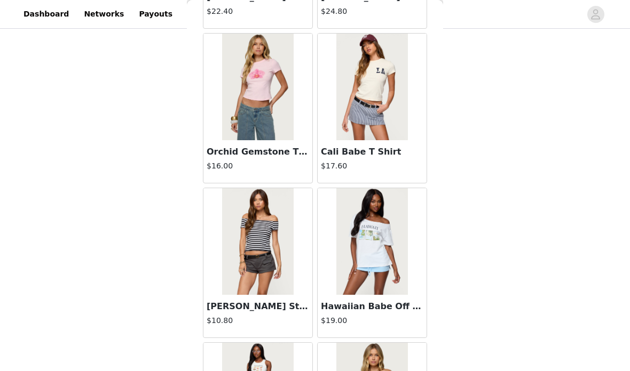
scroll to position [1987, 0]
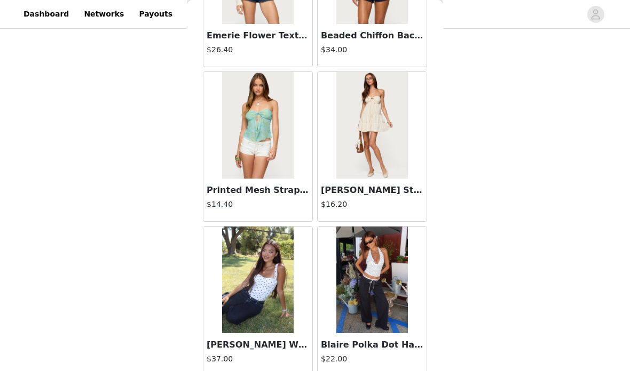
scroll to position [5855, 0]
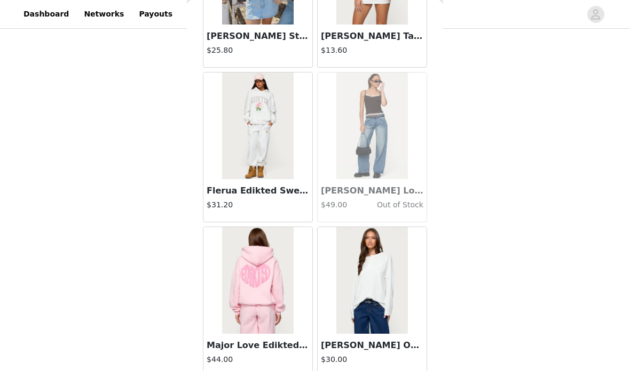
scroll to position [8954, 0]
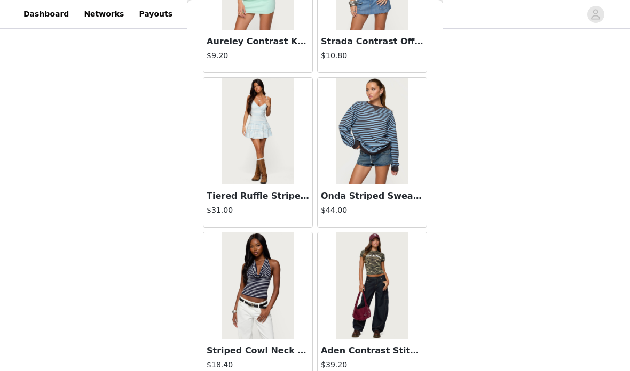
scroll to position [12044, 0]
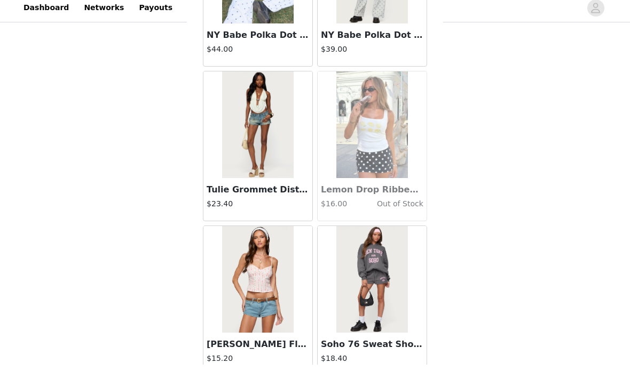
scroll to position [260, 0]
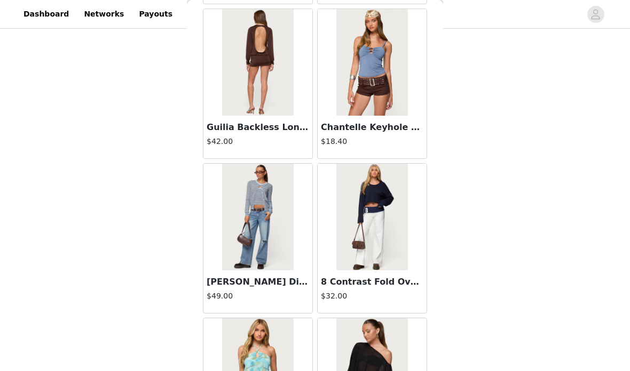
scroll to position [23713, 0]
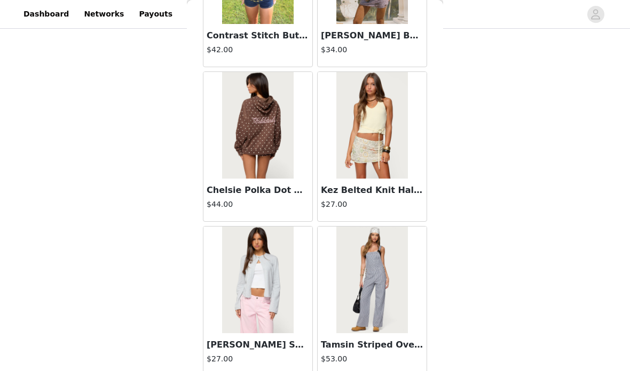
scroll to position [27520, 0]
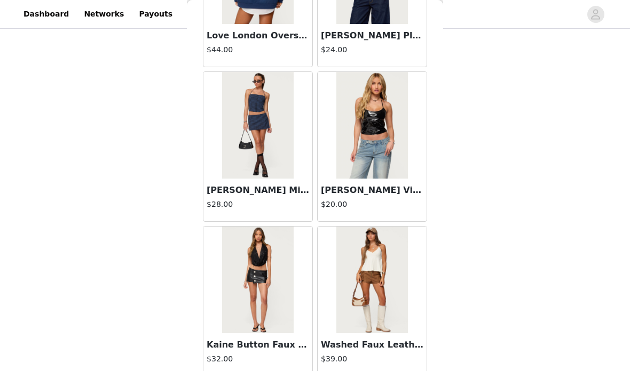
scroll to position [32161, 0]
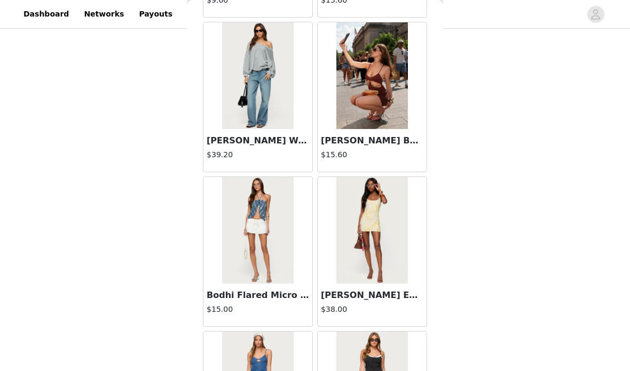
scroll to position [1112, 0]
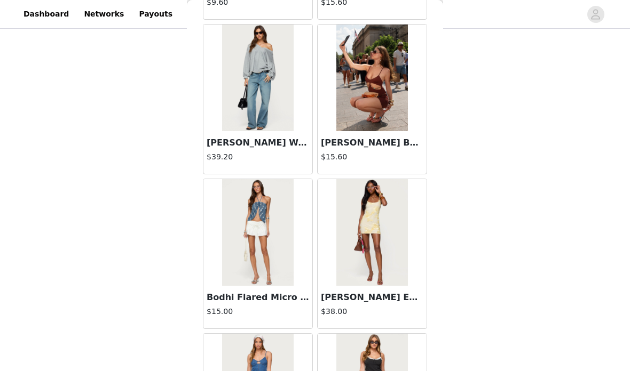
click at [272, 138] on h3 "Raelynn Washed Low Rise Jeans" at bounding box center [257, 143] width 102 height 13
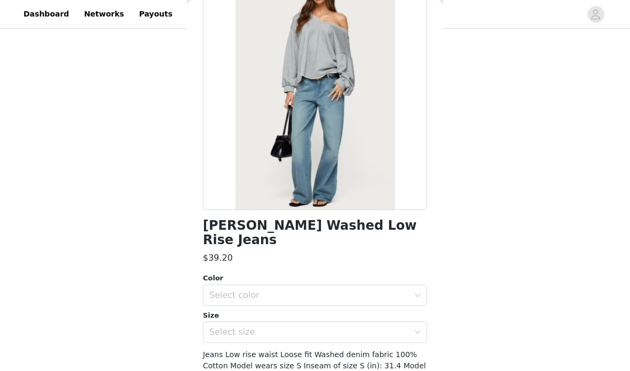
scroll to position [86, 0]
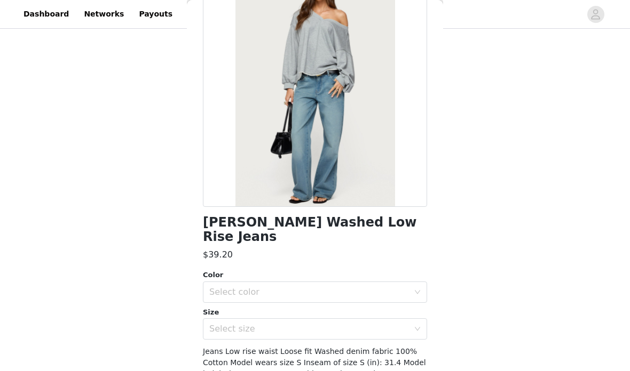
click at [355, 282] on div "Select color" at bounding box center [311, 292] width 204 height 20
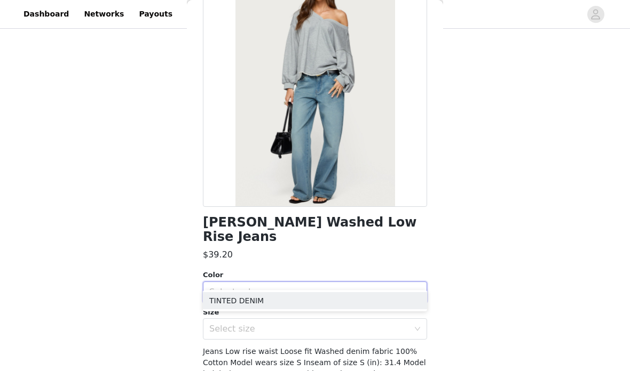
click at [346, 300] on li "TINTED DENIM" at bounding box center [315, 300] width 224 height 17
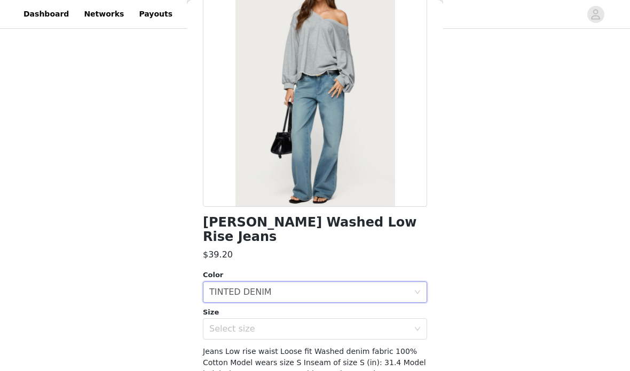
click at [344, 324] on div "Select size" at bounding box center [309, 329] width 200 height 11
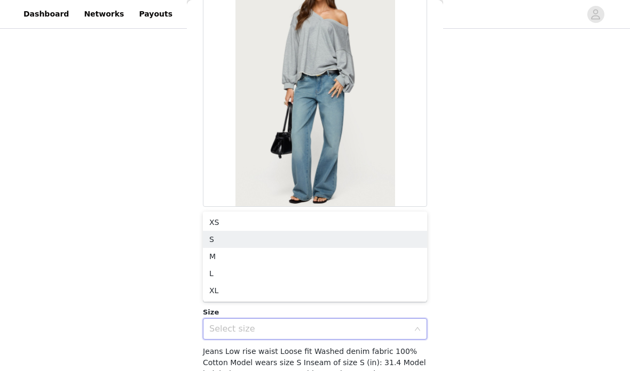
click at [302, 240] on li "S" at bounding box center [315, 239] width 224 height 17
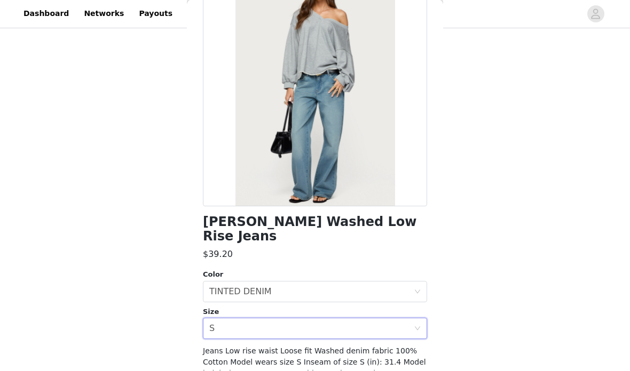
scroll to position [260, 0]
click at [225, 371] on div "Raelynn Washed Low Rise Jeans $39.20 Color Select color TINTED DENIM Size Selec…" at bounding box center [315, 207] width 224 height 480
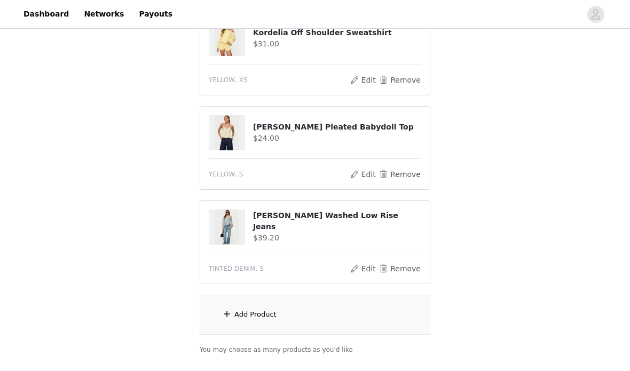
scroll to position [327, 0]
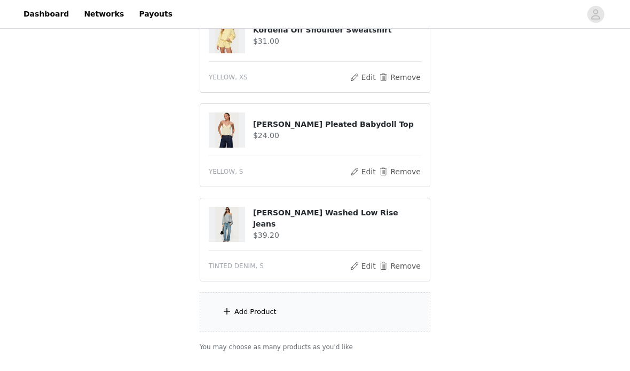
click at [248, 314] on div "Add Product" at bounding box center [255, 312] width 42 height 11
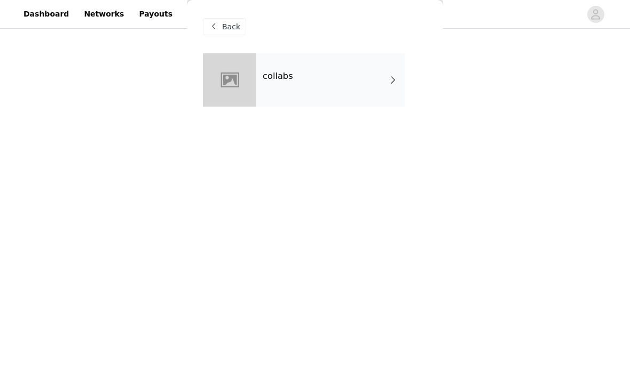
click at [355, 79] on div "collabs" at bounding box center [330, 79] width 148 height 53
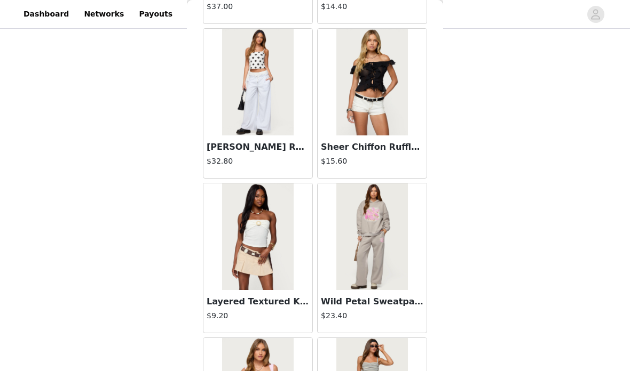
scroll to position [4068, 0]
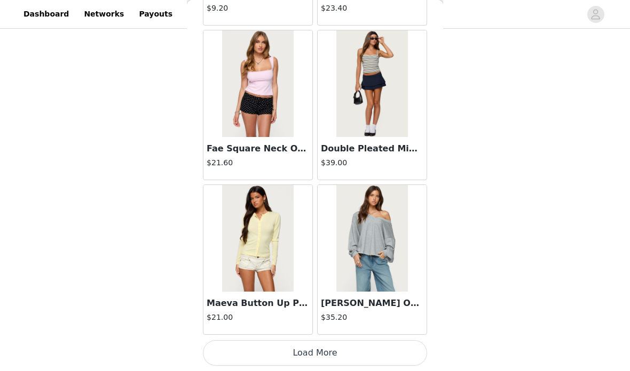
click at [273, 346] on button "Load More" at bounding box center [315, 353] width 224 height 26
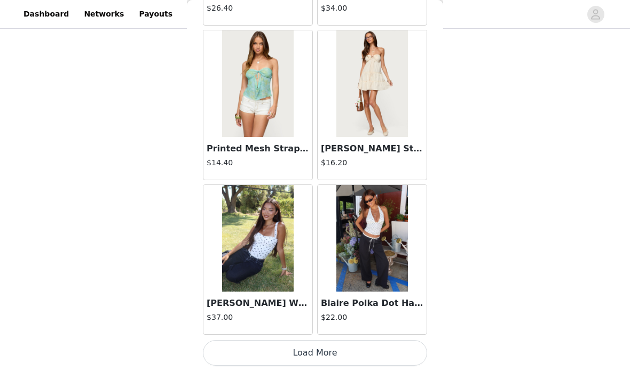
click at [360, 350] on button "Load More" at bounding box center [315, 353] width 224 height 26
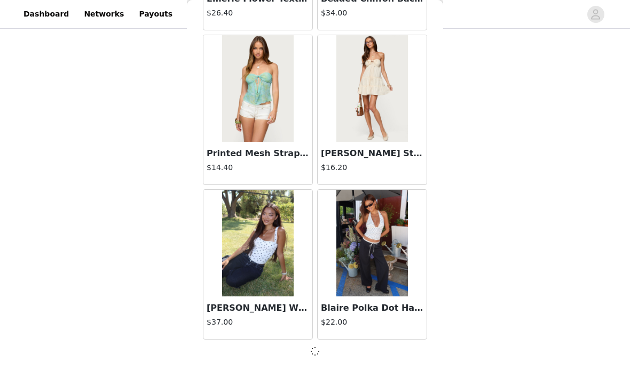
scroll to position [5898, 0]
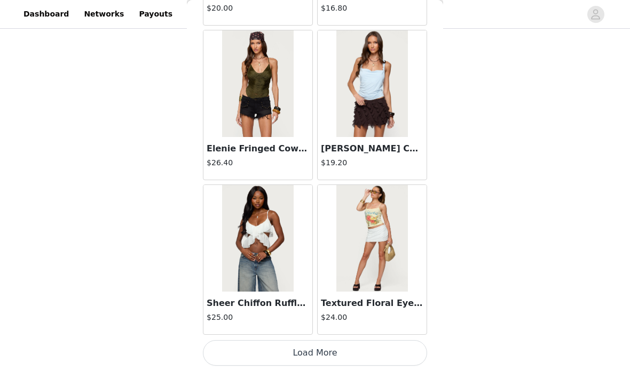
click at [364, 352] on button "Load More" at bounding box center [315, 353] width 224 height 26
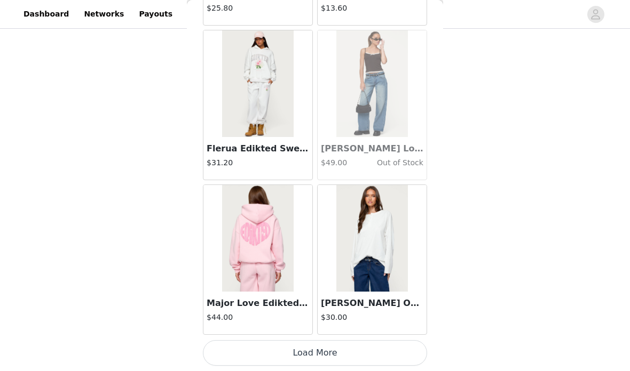
click at [364, 343] on button "Load More" at bounding box center [315, 353] width 224 height 26
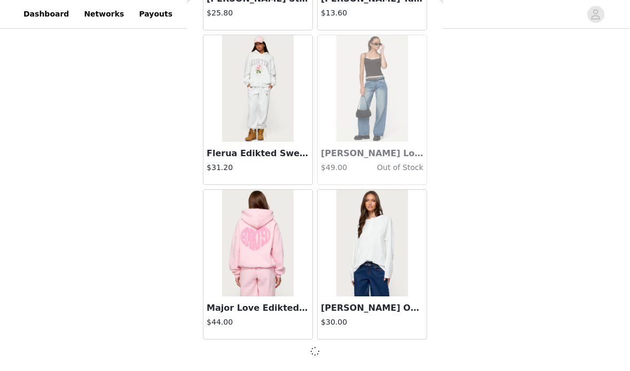
scroll to position [8992, 0]
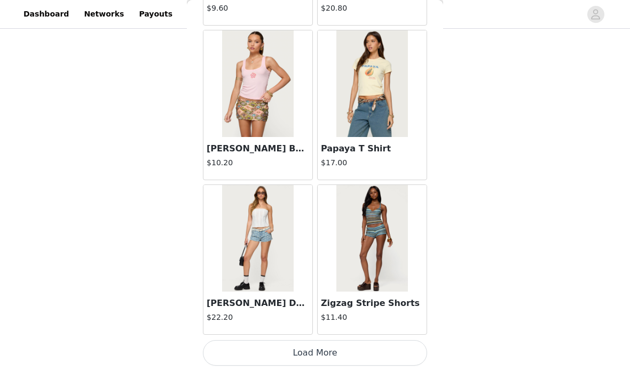
click at [363, 347] on button "Load More" at bounding box center [315, 353] width 224 height 26
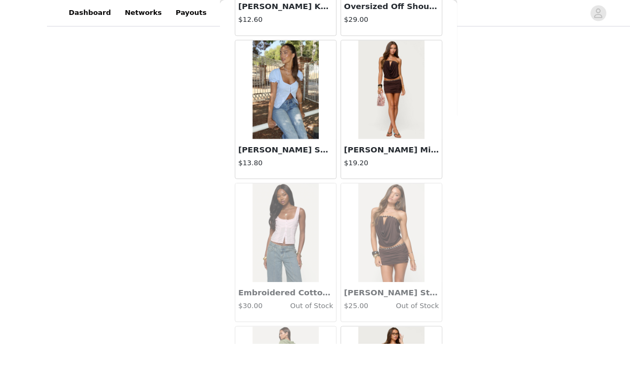
scroll to position [219, 0]
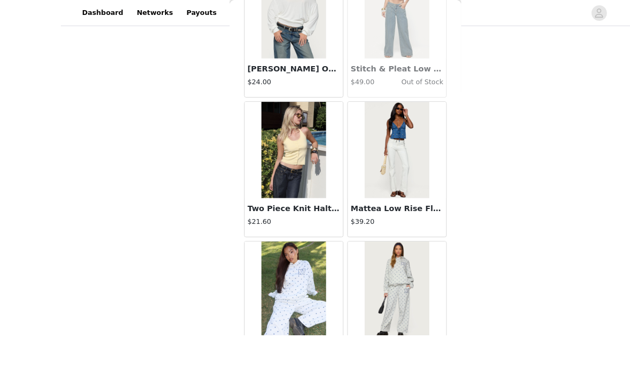
scroll to position [204, 0]
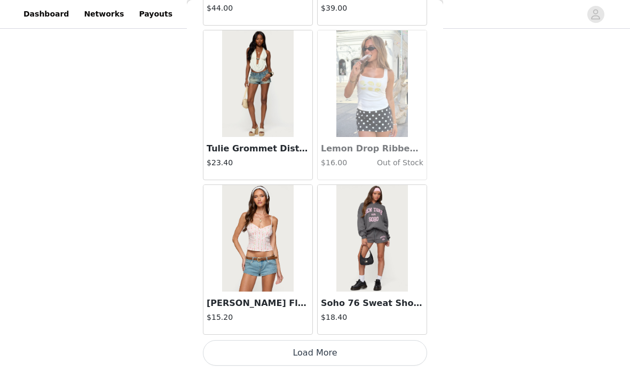
click at [224, 347] on button "Load More" at bounding box center [315, 353] width 224 height 26
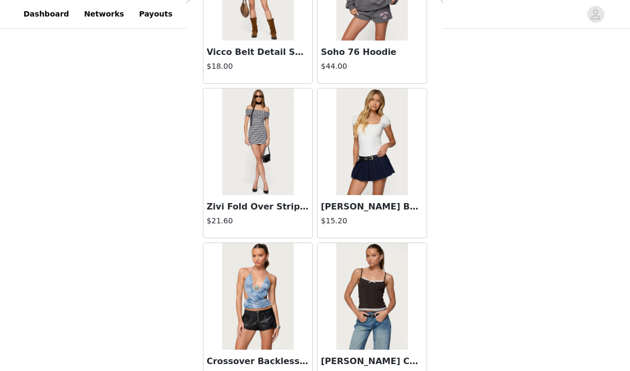
scroll to position [14982, 0]
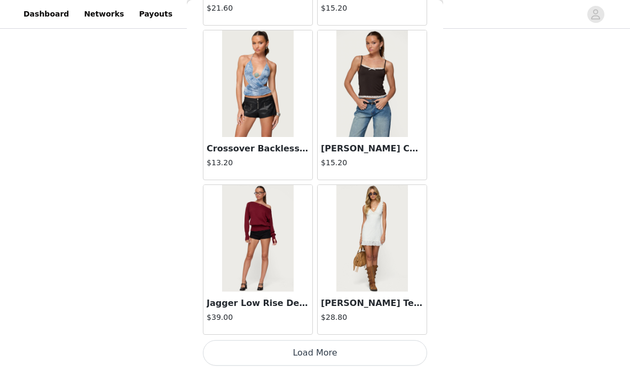
click at [224, 353] on button "Load More" at bounding box center [315, 353] width 224 height 26
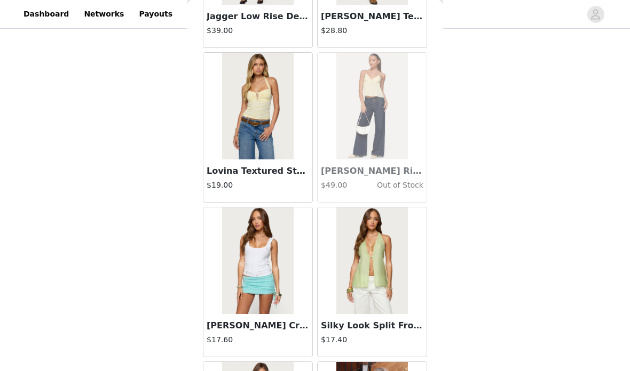
scroll to position [15470, 0]
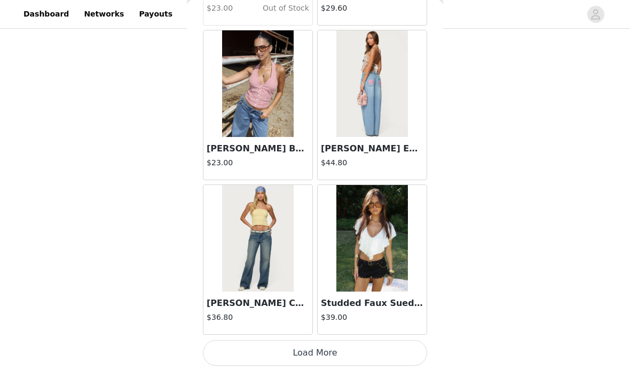
click at [234, 349] on button "Load More" at bounding box center [315, 353] width 224 height 26
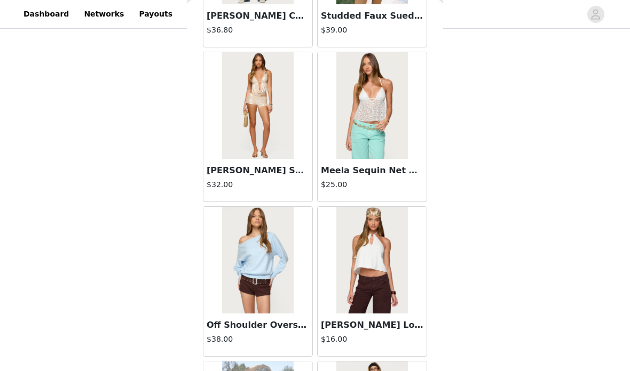
scroll to position [17032, 0]
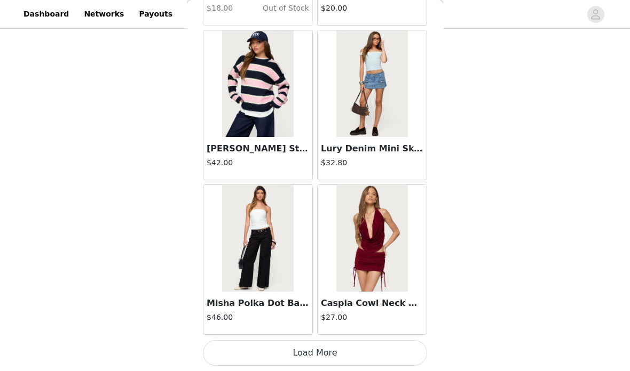
click at [233, 347] on button "Load More" at bounding box center [315, 353] width 224 height 26
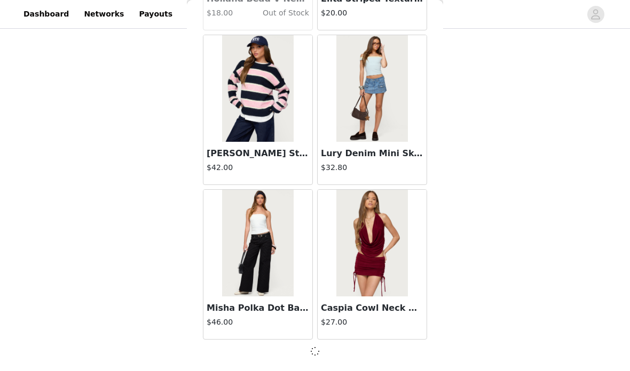
scroll to position [18275, 0]
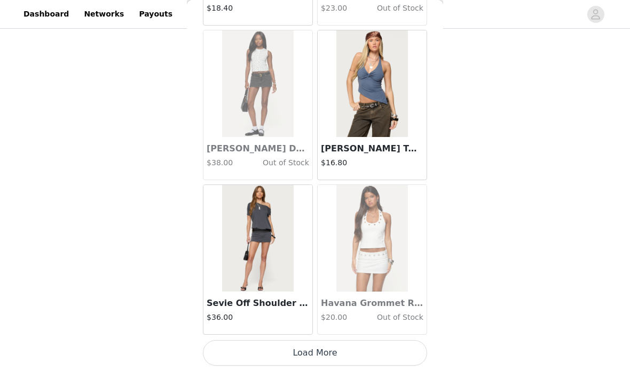
click at [232, 346] on button "Load More" at bounding box center [315, 353] width 224 height 26
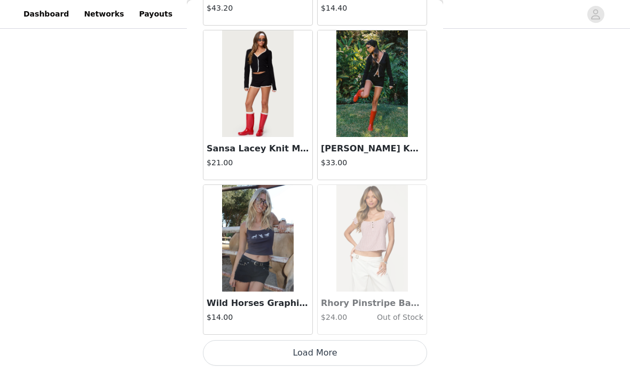
click at [228, 347] on button "Load More" at bounding box center [315, 353] width 224 height 26
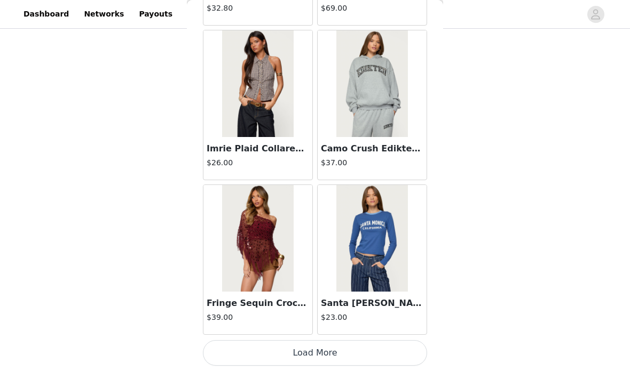
click at [228, 348] on button "Load More" at bounding box center [315, 353] width 224 height 26
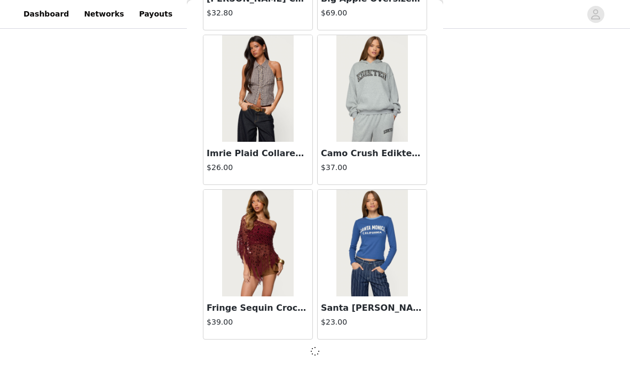
scroll to position [22916, 0]
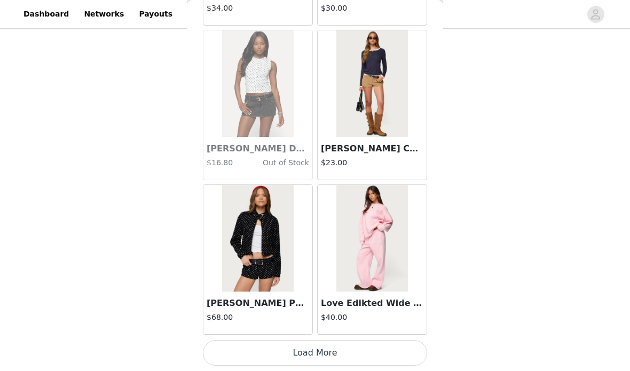
click at [226, 349] on button "Load More" at bounding box center [315, 353] width 224 height 26
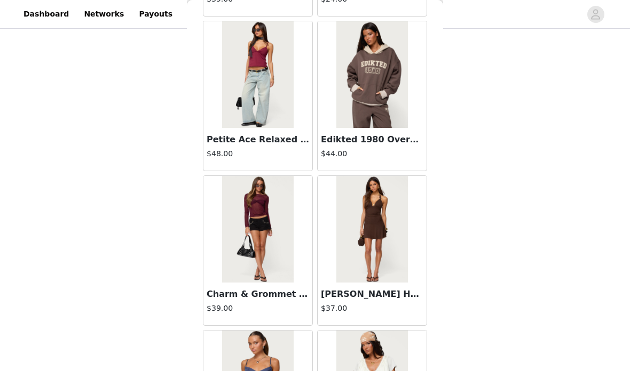
scroll to position [25575, 0]
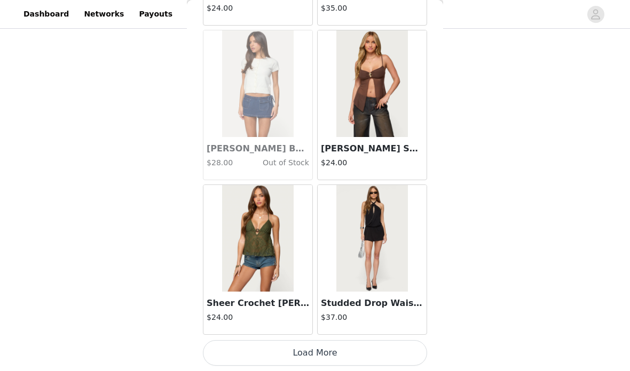
click at [222, 346] on button "Load More" at bounding box center [315, 353] width 224 height 26
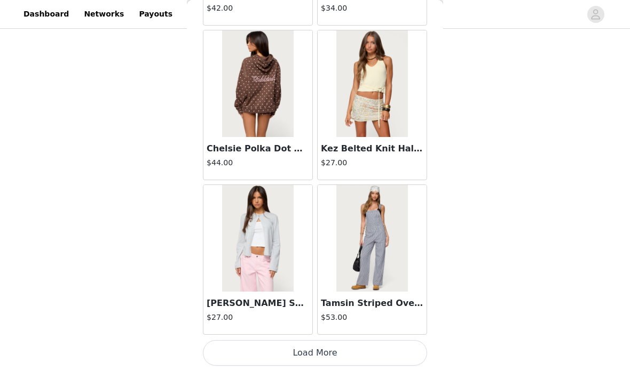
scroll to position [27562, 0]
click at [231, 347] on button "Load More" at bounding box center [315, 353] width 224 height 26
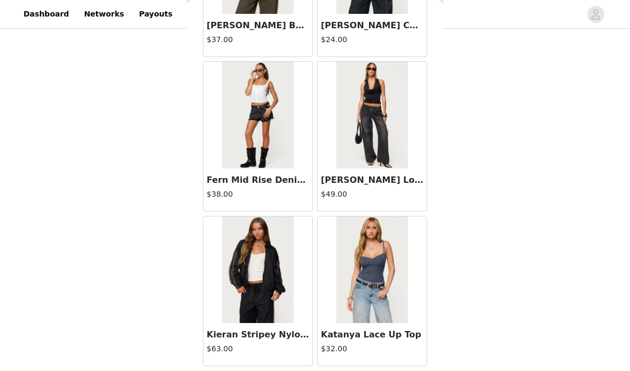
scroll to position [29080, 0]
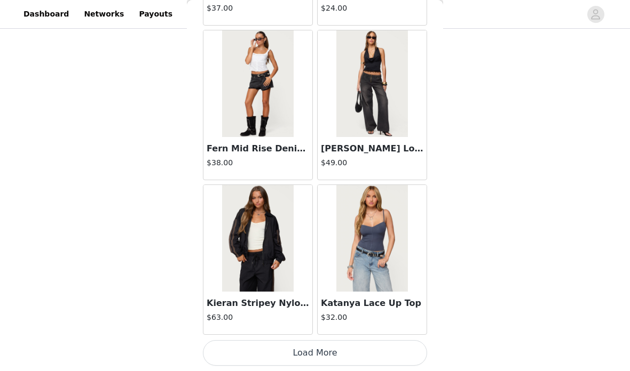
click at [222, 351] on button "Load More" at bounding box center [315, 353] width 224 height 26
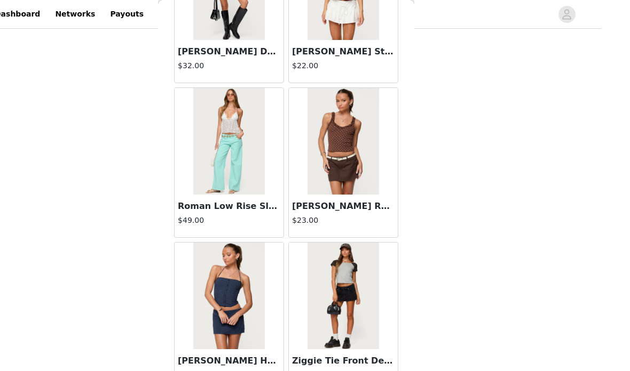
scroll to position [328, 0]
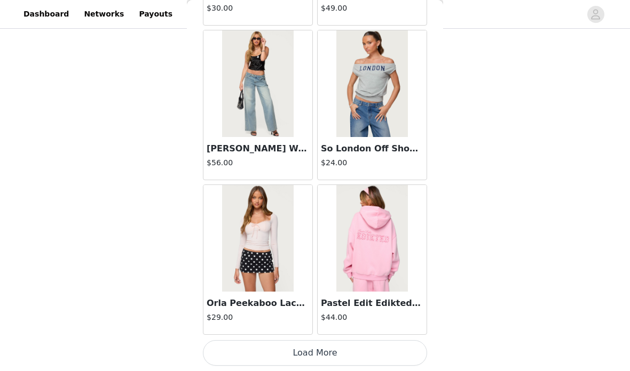
click at [227, 347] on button "Load More" at bounding box center [315, 353] width 224 height 26
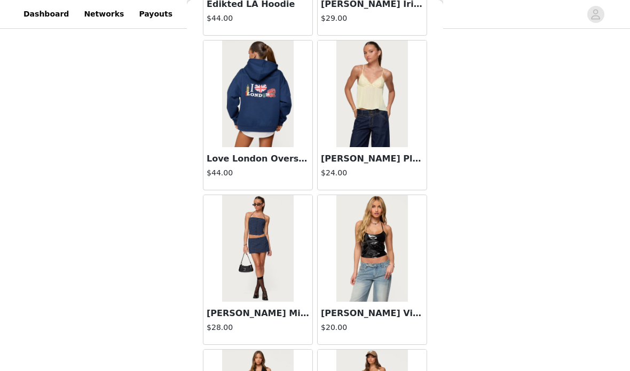
scroll to position [32042, 0]
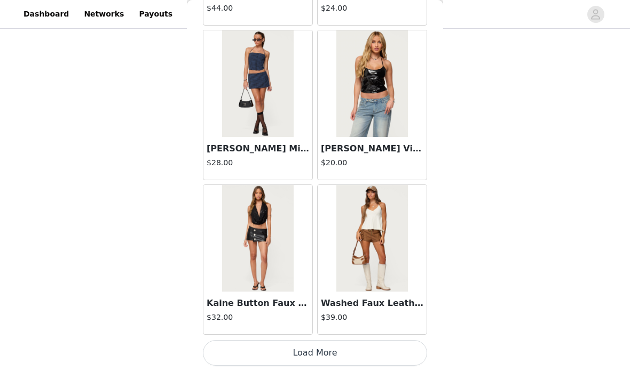
click at [225, 353] on button "Load More" at bounding box center [315, 353] width 224 height 26
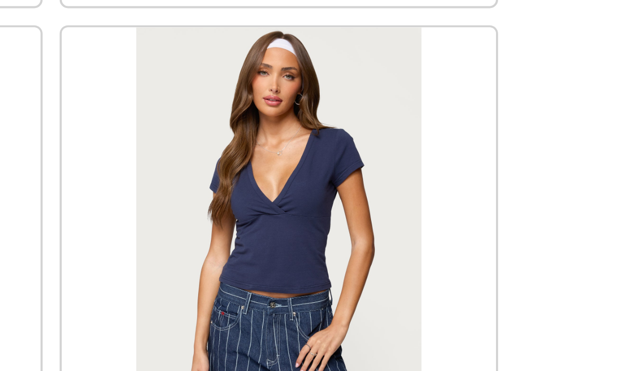
scroll to position [29953, 0]
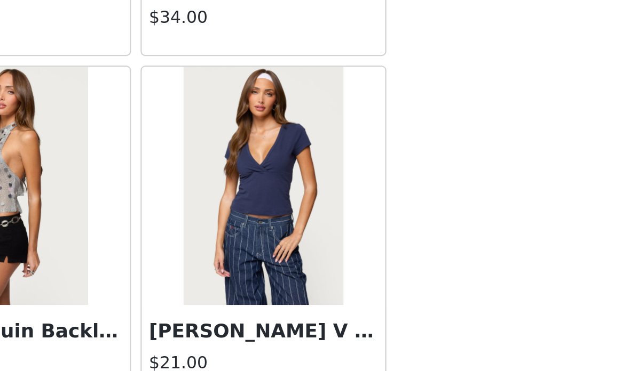
click at [336, 116] on img at bounding box center [371, 169] width 71 height 107
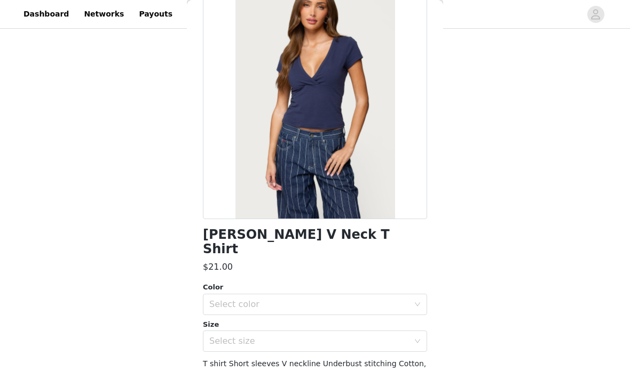
scroll to position [87, 0]
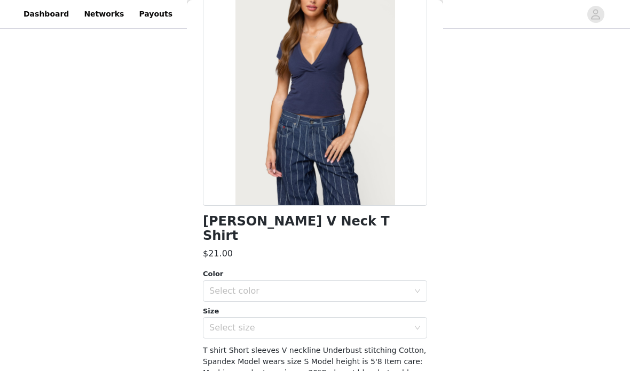
click at [298, 286] on div "Select color" at bounding box center [309, 291] width 200 height 11
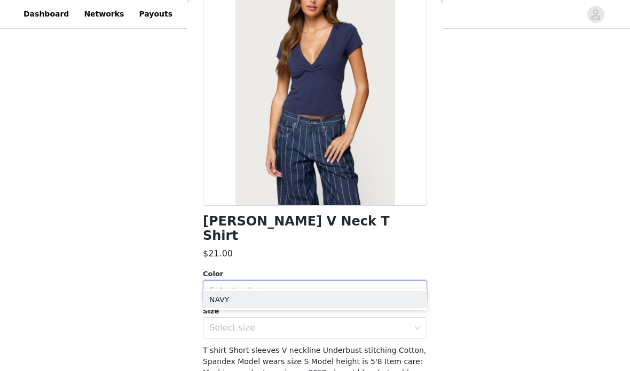
click at [278, 301] on li "NAVY" at bounding box center [315, 299] width 224 height 17
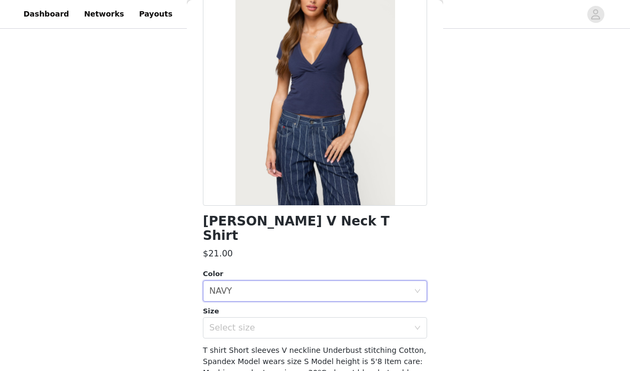
click at [279, 323] on div "Select size" at bounding box center [309, 328] width 200 height 11
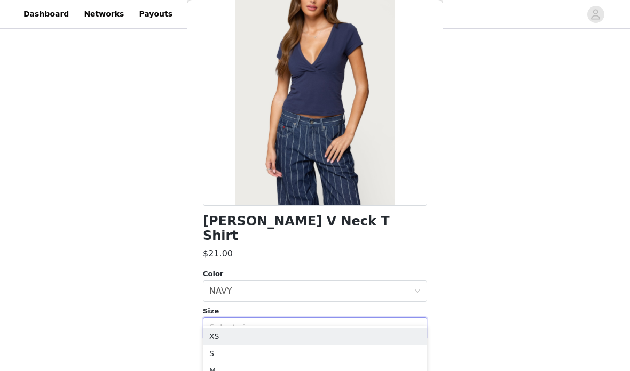
click at [275, 336] on li "XS" at bounding box center [315, 336] width 224 height 17
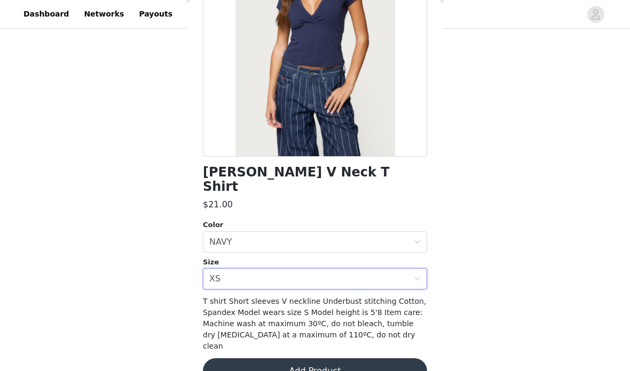
scroll to position [136, 0]
click at [343, 359] on button "Add Product" at bounding box center [315, 372] width 224 height 26
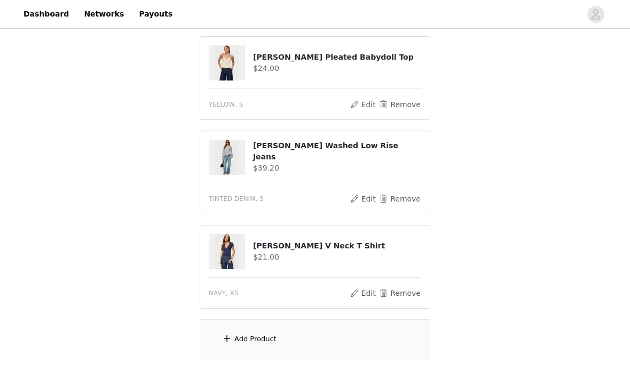
scroll to position [399, 0]
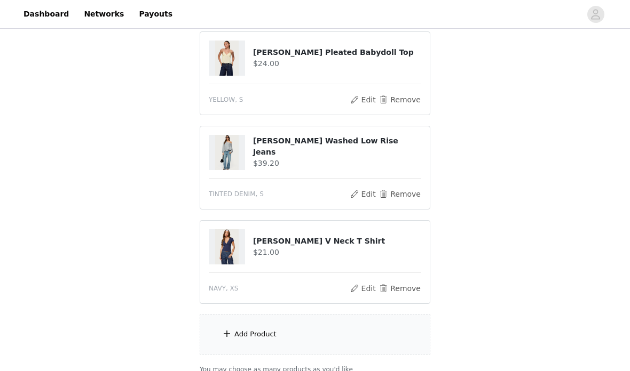
click at [224, 343] on div "Add Product" at bounding box center [315, 335] width 230 height 40
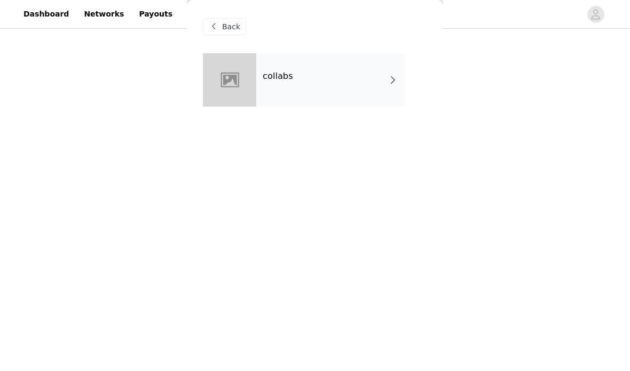
click at [380, 86] on div "collabs" at bounding box center [330, 79] width 148 height 53
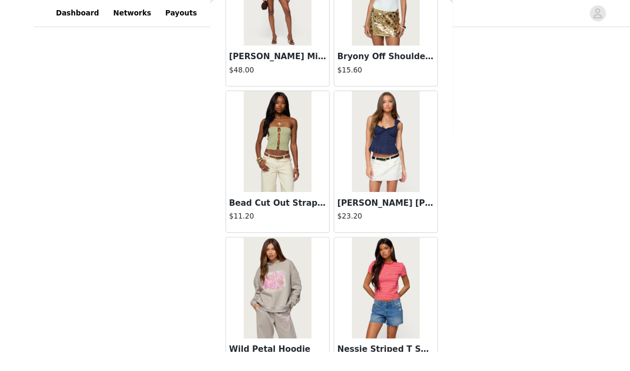
scroll to position [348, 0]
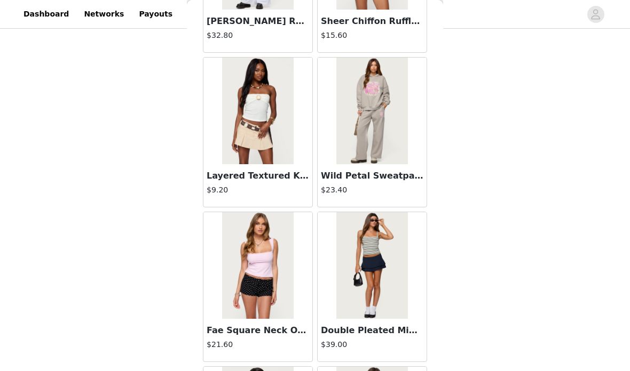
scroll to position [4174, 0]
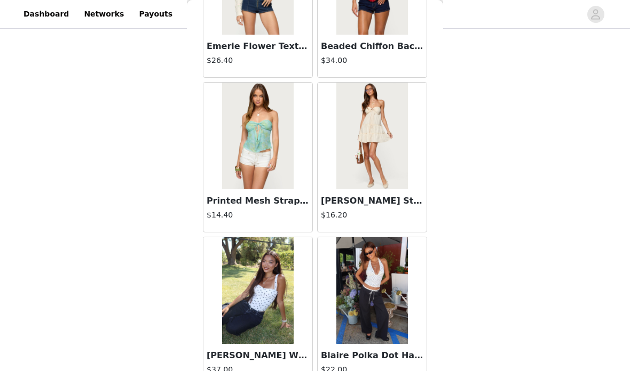
scroll to position [5856, 0]
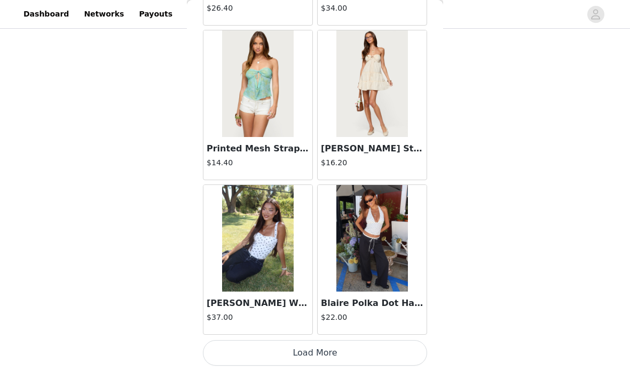
click at [231, 352] on button "Load More" at bounding box center [315, 353] width 224 height 26
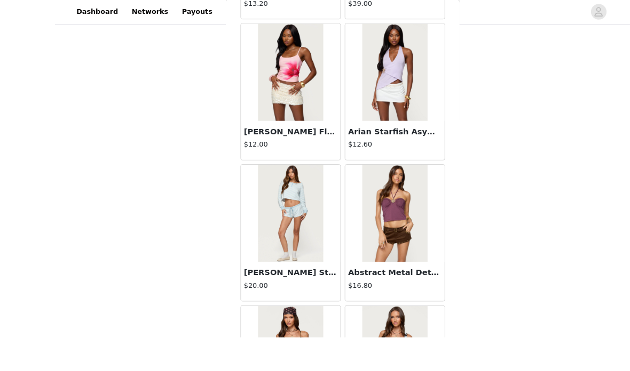
scroll to position [411, 0]
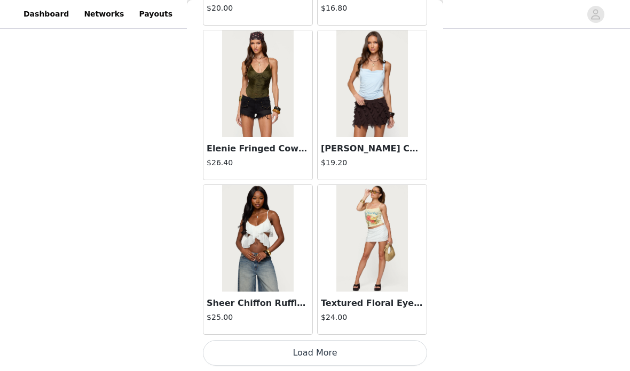
click at [228, 352] on button "Load More" at bounding box center [315, 353] width 224 height 26
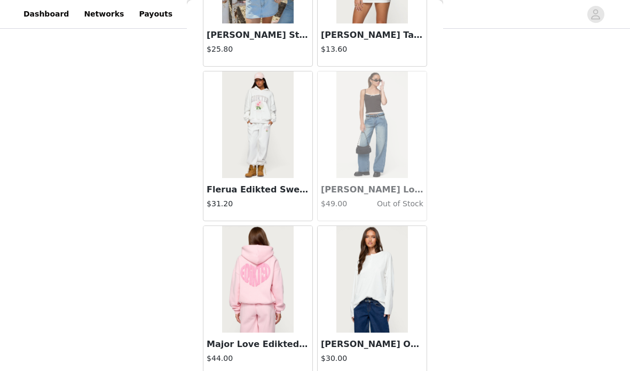
scroll to position [8954, 0]
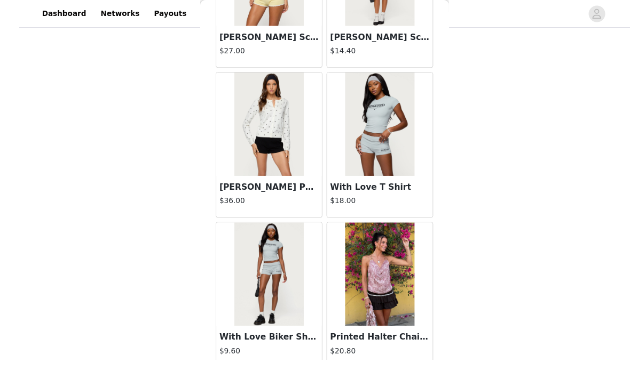
scroll to position [412, 0]
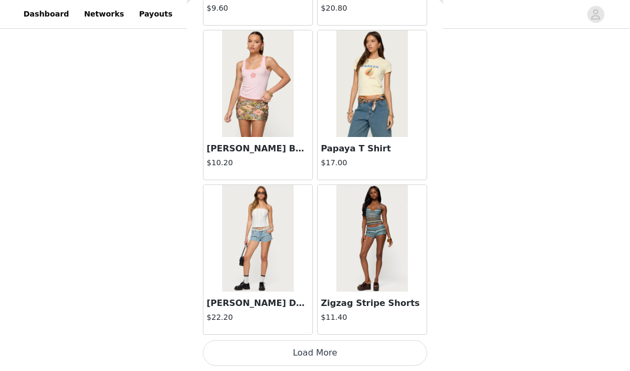
click at [236, 346] on button "Load More" at bounding box center [315, 353] width 224 height 26
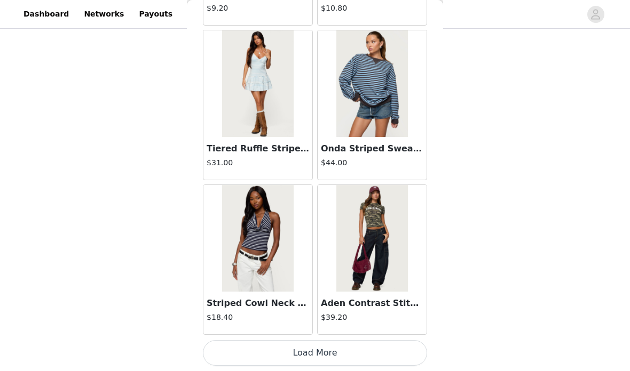
click at [224, 351] on button "Load More" at bounding box center [315, 353] width 224 height 26
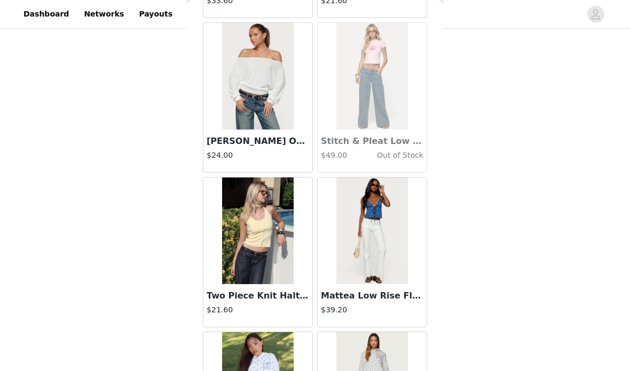
scroll to position [13182, 0]
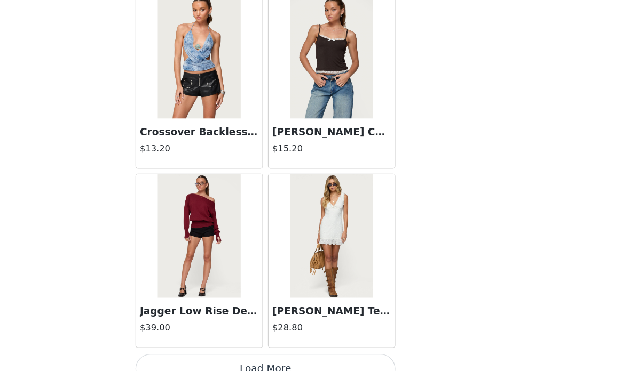
scroll to position [491, 0]
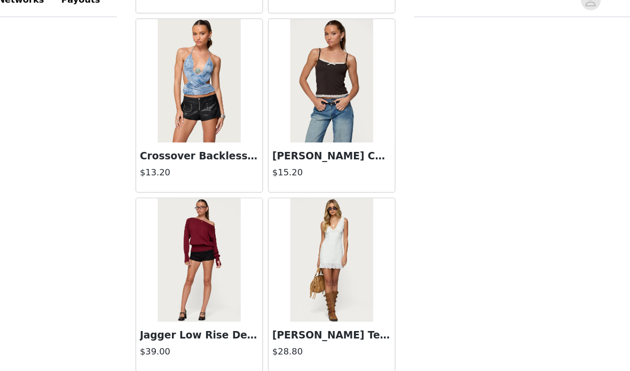
click at [203, 340] on button "Load More" at bounding box center [315, 353] width 224 height 26
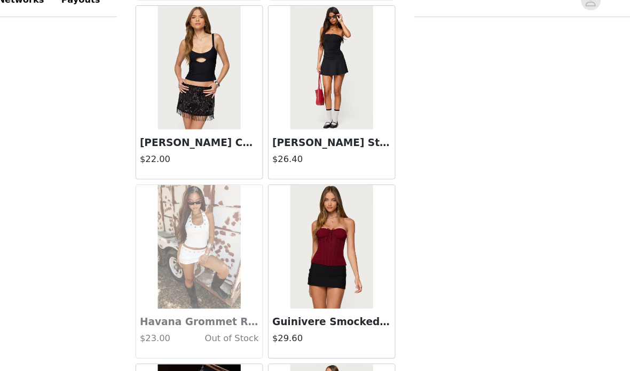
scroll to position [16444, 0]
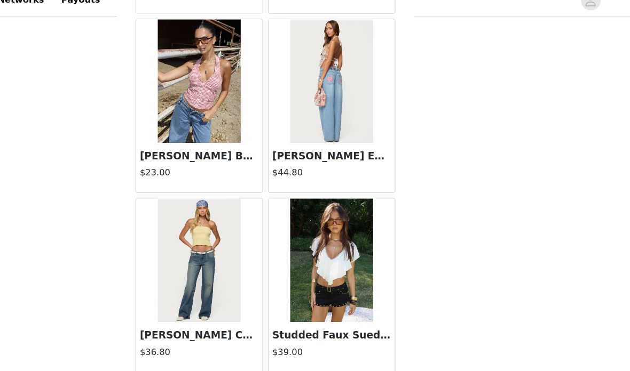
click at [203, 340] on button "Load More" at bounding box center [315, 353] width 224 height 26
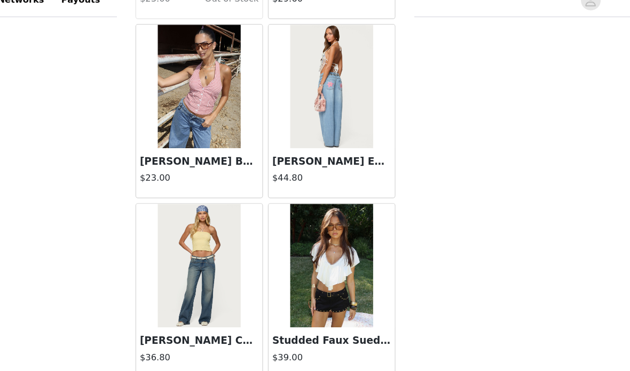
scroll to position [16728, 0]
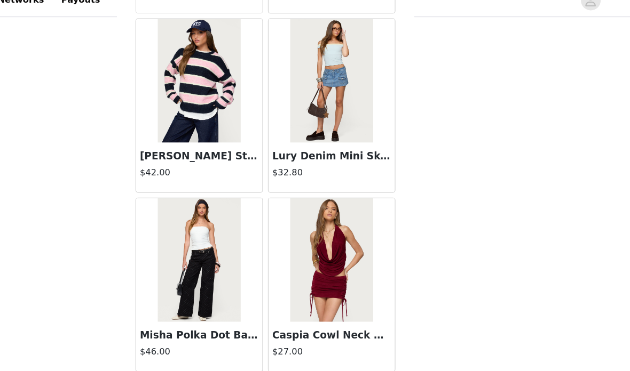
click at [203, 340] on button "Load More" at bounding box center [315, 353] width 224 height 26
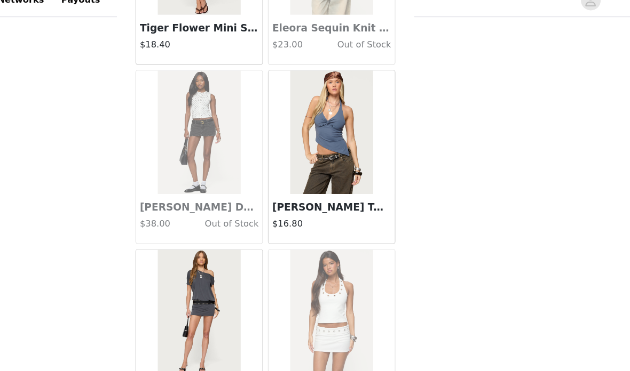
scroll to position [19783, 0]
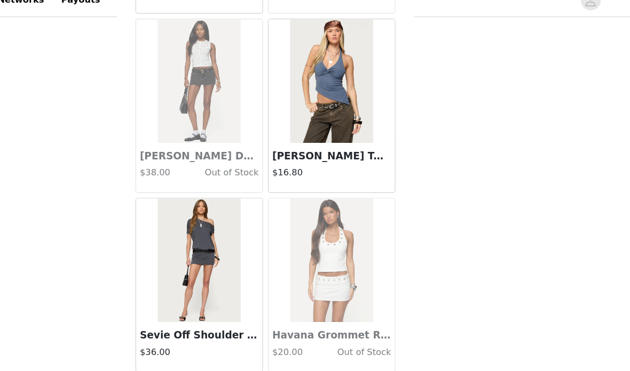
click at [203, 340] on button "Load More" at bounding box center [315, 353] width 224 height 26
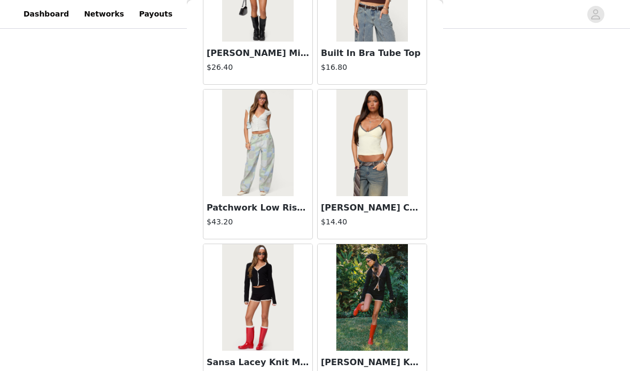
scroll to position [21161, 0]
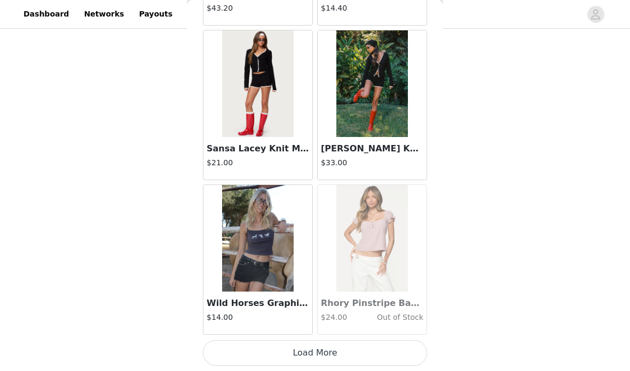
click at [231, 359] on button "Load More" at bounding box center [315, 353] width 224 height 26
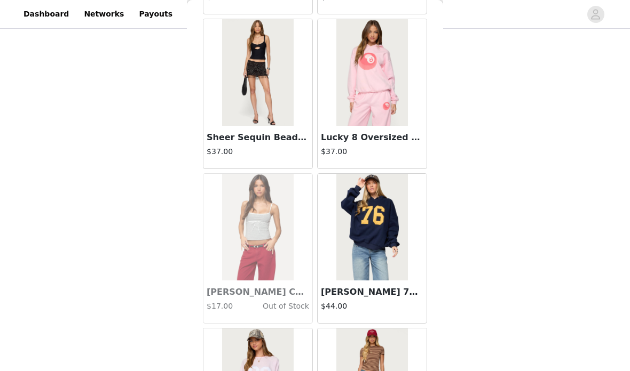
scroll to position [22010, 0]
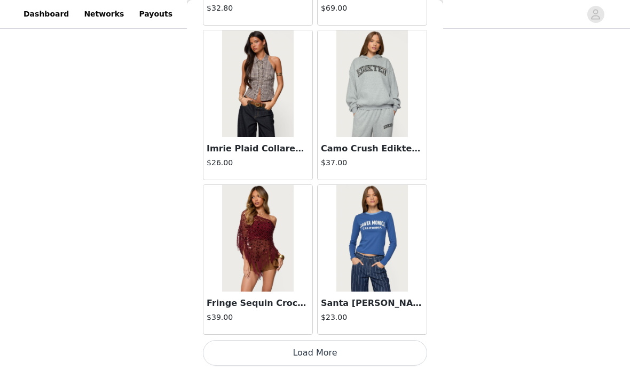
click at [235, 347] on button "Load More" at bounding box center [315, 353] width 224 height 26
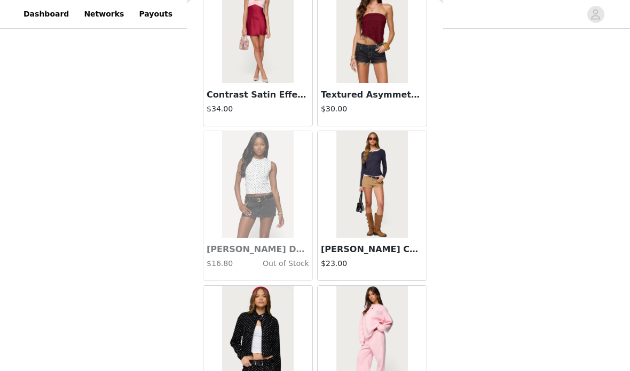
scroll to position [24376, 0]
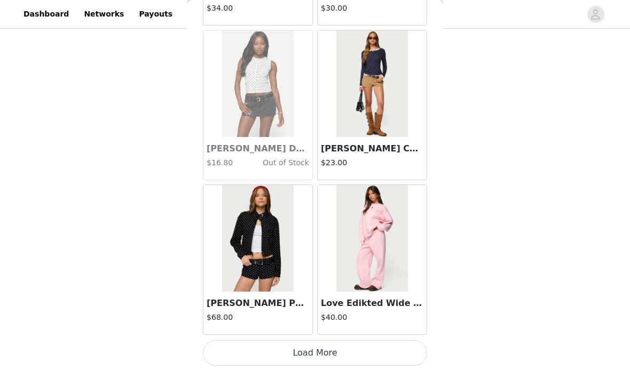
click at [220, 345] on button "Load More" at bounding box center [315, 353] width 224 height 26
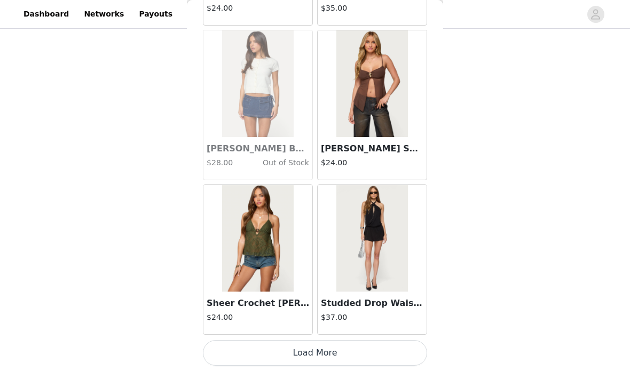
click at [219, 347] on button "Load More" at bounding box center [315, 353] width 224 height 26
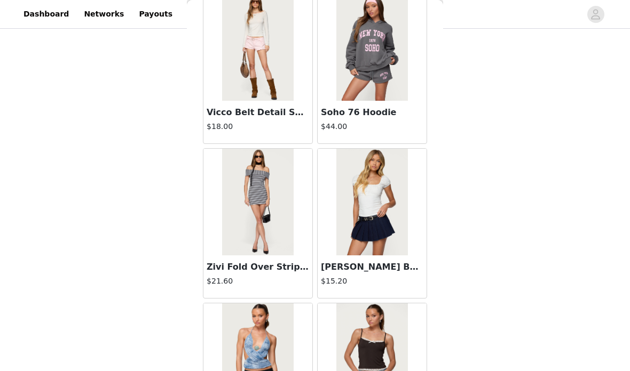
scroll to position [14922, 0]
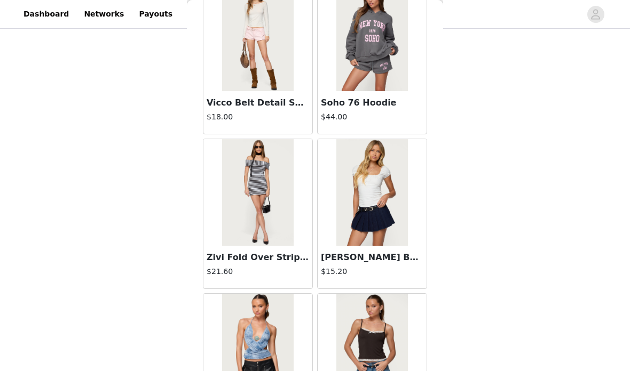
click at [377, 188] on img at bounding box center [371, 192] width 71 height 107
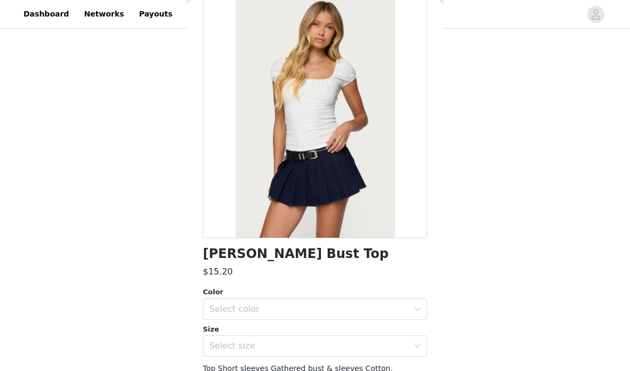
scroll to position [58, 0]
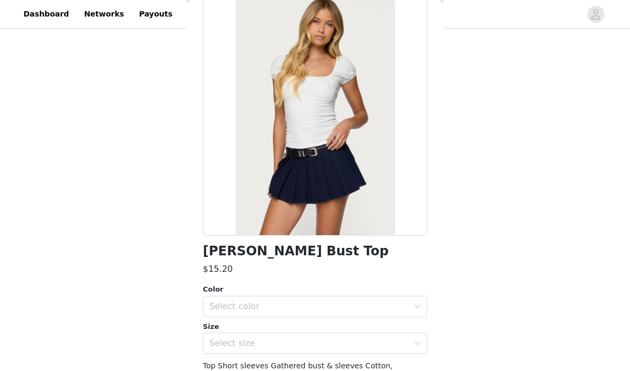
click at [226, 306] on div "Select color" at bounding box center [309, 306] width 200 height 11
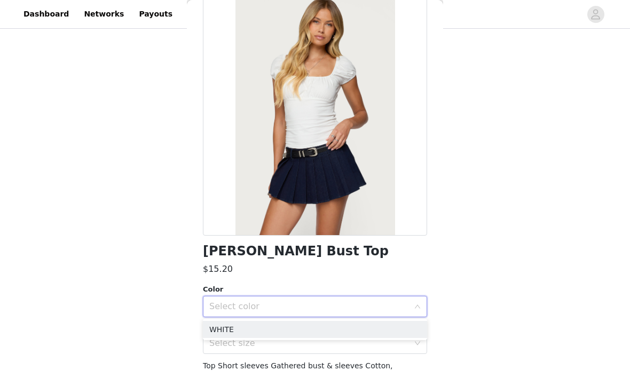
click at [222, 326] on li "WHITE" at bounding box center [315, 329] width 224 height 17
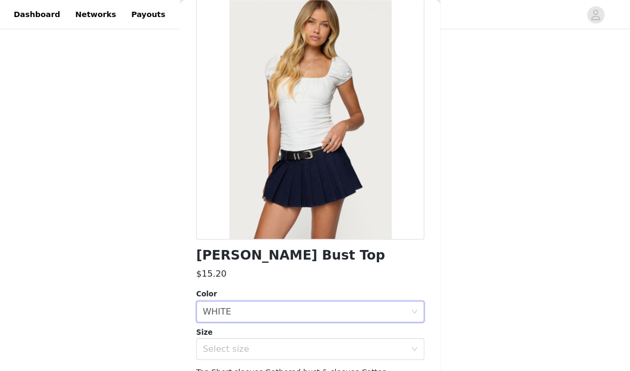
scroll to position [324, 0]
click at [227, 334] on div "Select size" at bounding box center [311, 343] width 204 height 20
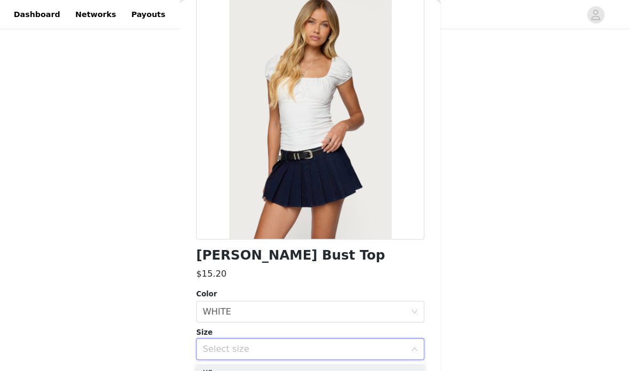
click at [209, 340] on div "Select size" at bounding box center [309, 343] width 200 height 11
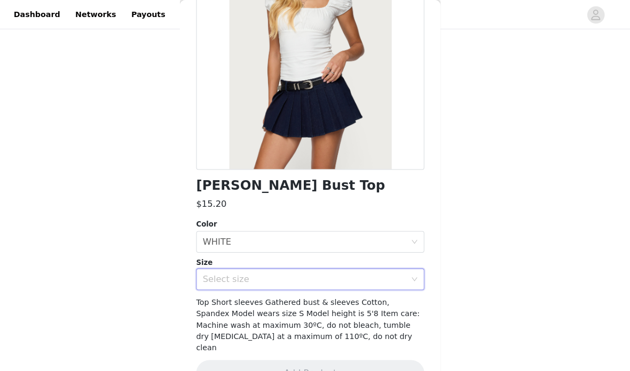
scroll to position [127, 0]
click at [249, 274] on div "Select size" at bounding box center [309, 274] width 200 height 11
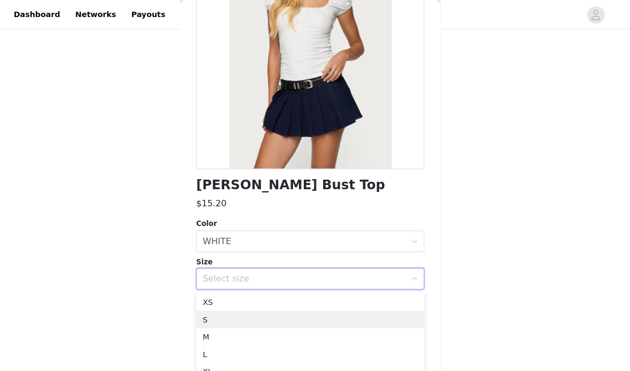
click at [217, 310] on li "S" at bounding box center [315, 314] width 224 height 17
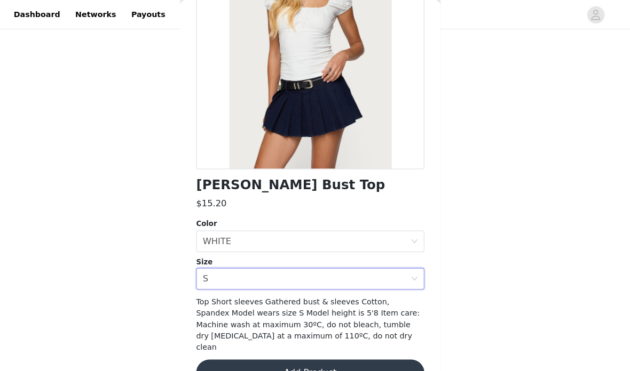
click at [242, 354] on button "Add Product" at bounding box center [315, 367] width 224 height 26
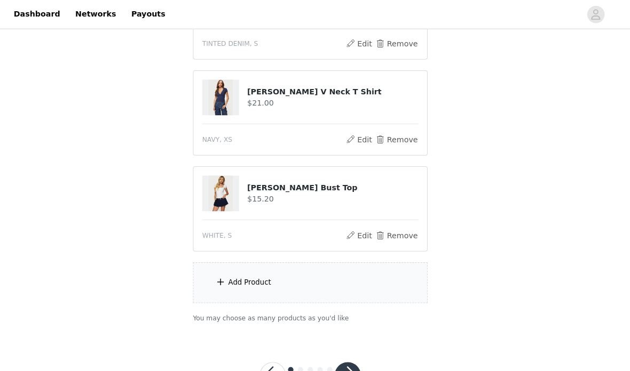
scroll to position [549, 0]
click at [339, 366] on button "button" at bounding box center [352, 370] width 26 height 26
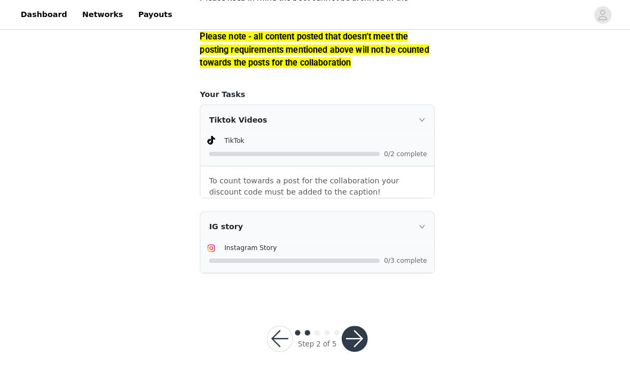
scroll to position [999, 0]
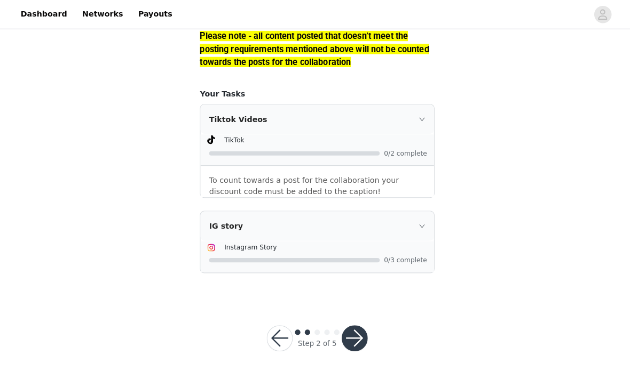
click at [341, 346] on button "button" at bounding box center [352, 333] width 26 height 26
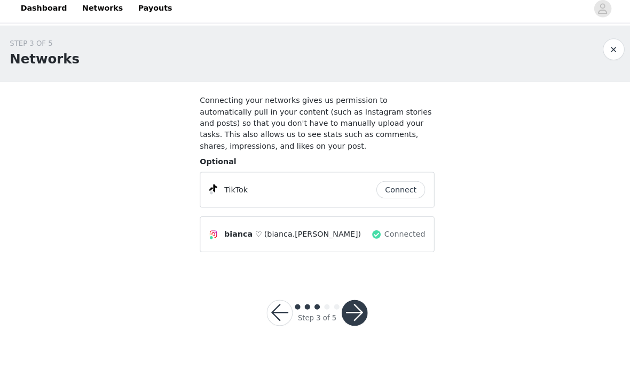
click at [400, 189] on button "Connect" at bounding box center [397, 192] width 48 height 17
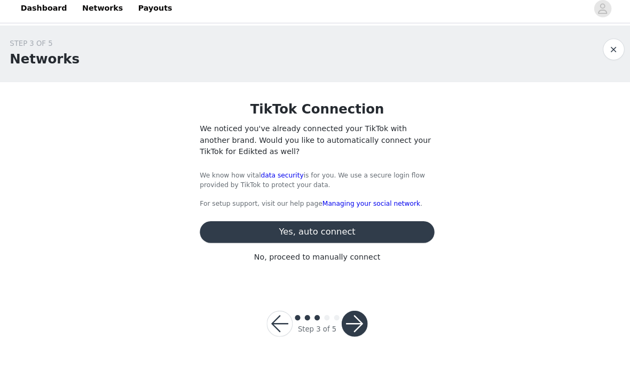
click at [382, 224] on button "Yes, auto connect" at bounding box center [315, 234] width 230 height 21
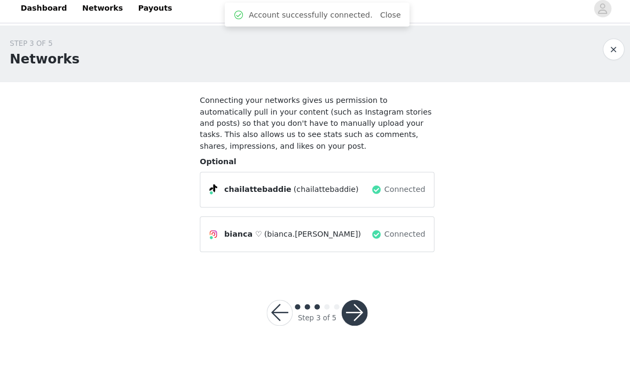
click at [352, 307] on button "button" at bounding box center [352, 314] width 26 height 26
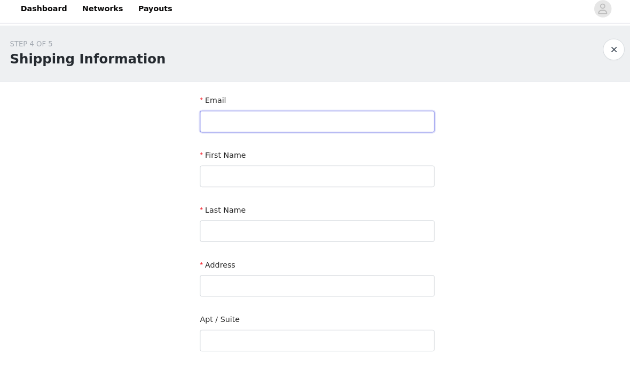
click at [352, 115] on input "text" at bounding box center [315, 125] width 230 height 21
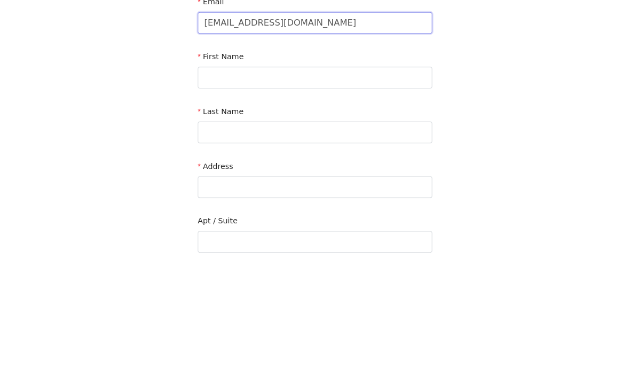
type input "biancainquiries247@gmail.com"
click at [397, 169] on input "text" at bounding box center [315, 179] width 230 height 21
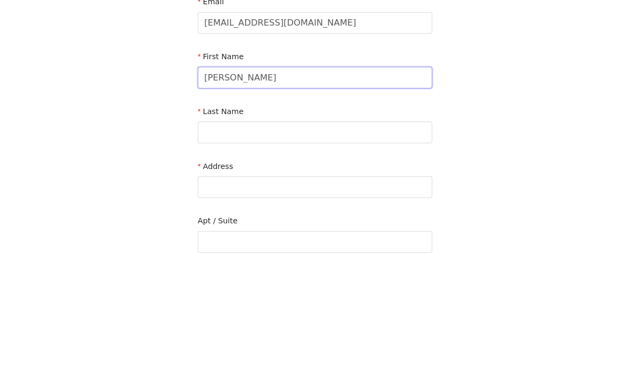
type input "Bianca"
click at [388, 222] on input "text" at bounding box center [315, 232] width 230 height 21
type input "Bencze"
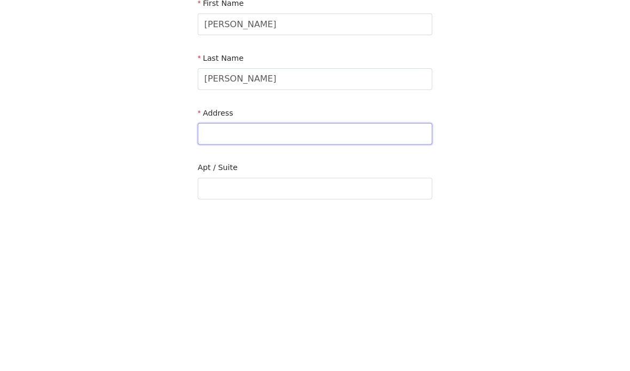
click at [388, 276] on input "text" at bounding box center [315, 286] width 230 height 21
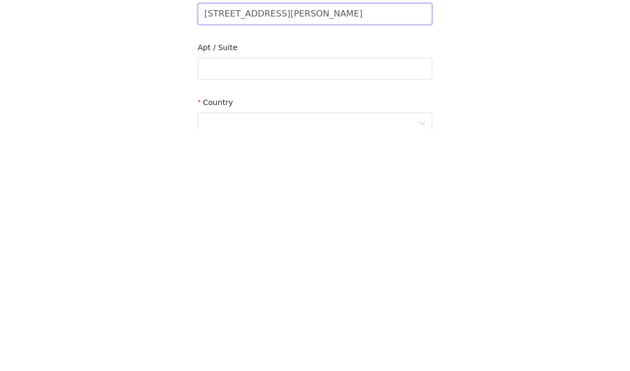
scroll to position [60, 0]
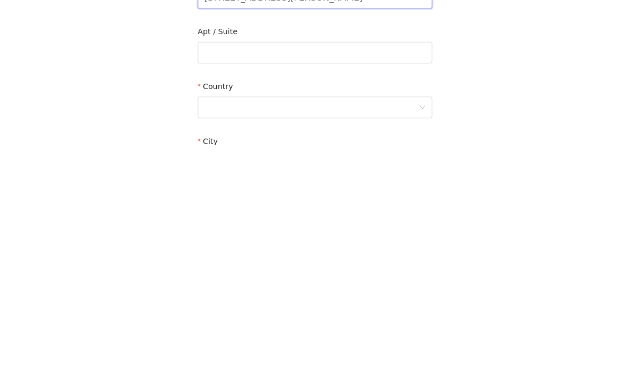
type input "2550 thatcher avenue"
click at [378, 324] on div at bounding box center [311, 334] width 211 height 20
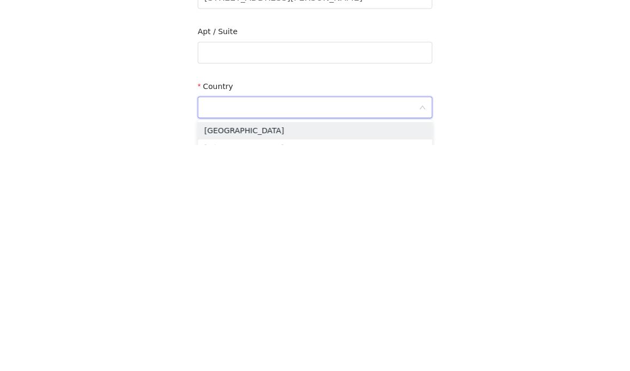
click at [381, 324] on input at bounding box center [311, 334] width 211 height 20
click at [380, 349] on li "United States" at bounding box center [315, 357] width 230 height 17
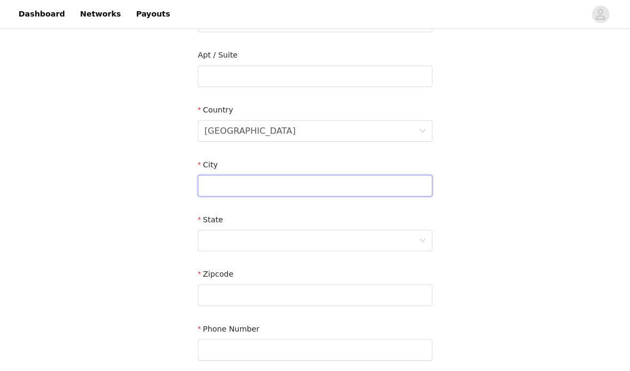
click at [388, 181] on input "text" at bounding box center [315, 182] width 230 height 21
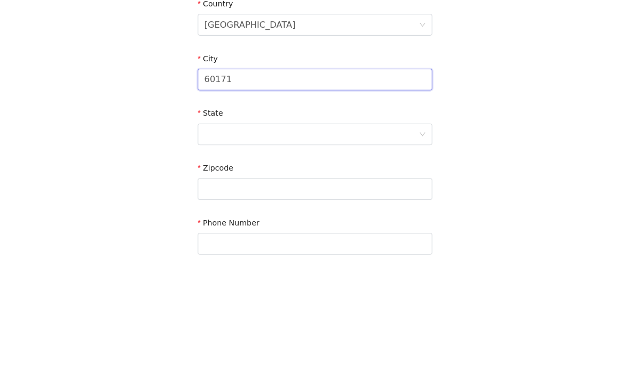
type input "60171"
click at [381, 227] on div at bounding box center [311, 237] width 211 height 20
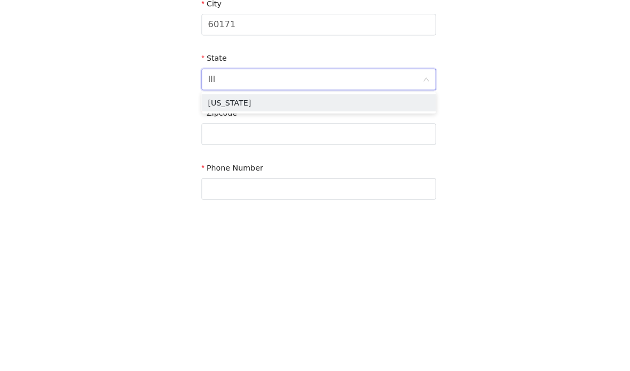
type input "Illi"
click at [354, 251] on li "Illinois" at bounding box center [315, 259] width 230 height 17
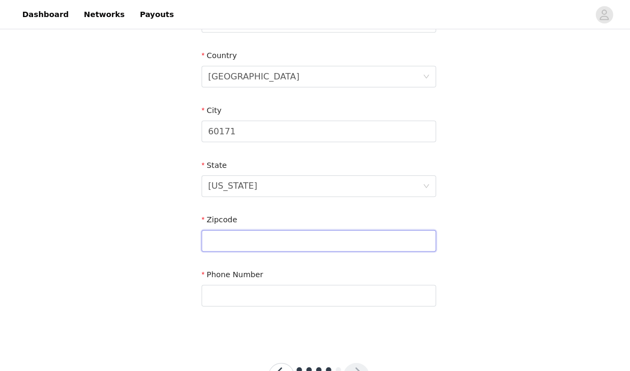
click at [348, 235] on input "text" at bounding box center [315, 236] width 230 height 21
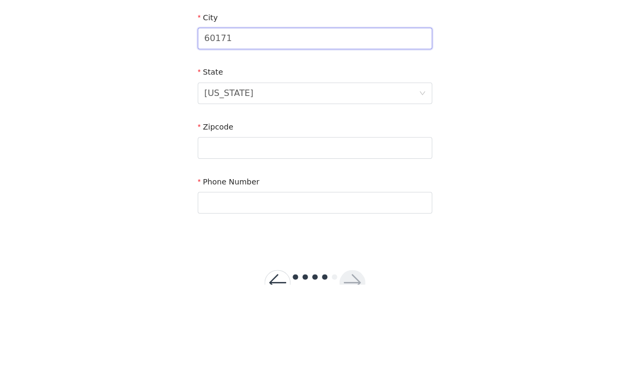
click at [387, 118] on input "60171" at bounding box center [315, 128] width 230 height 21
type input "6"
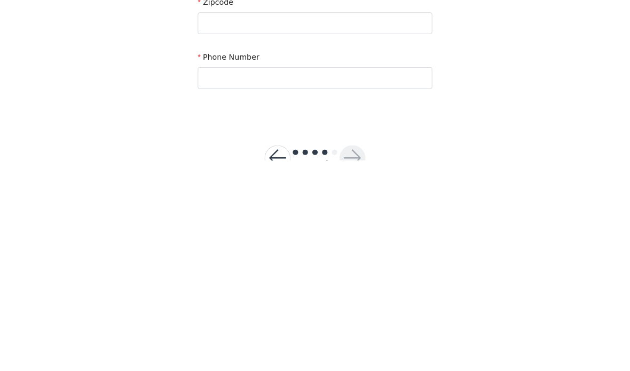
type input "River Grove"
click at [389, 226] on input "text" at bounding box center [315, 236] width 230 height 21
type input "60171"
click at [391, 93] on section "Email biancainquiries247@gmail.com First Name Bianca Last Name Bencze Address 2…" at bounding box center [315, 49] width 256 height 564
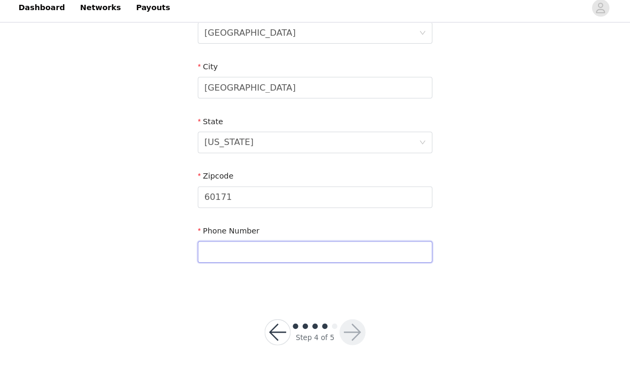
click at [381, 245] on input "text" at bounding box center [315, 254] width 230 height 21
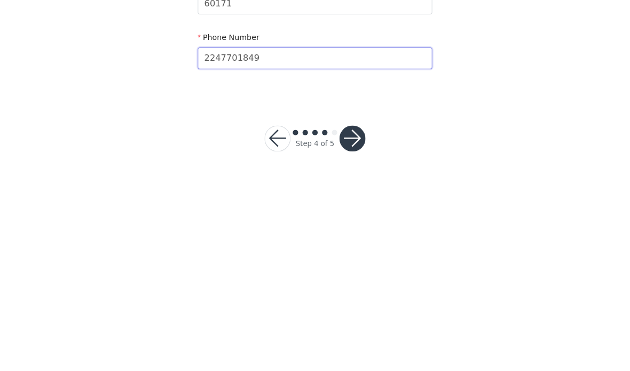
scroll to position [356, 0]
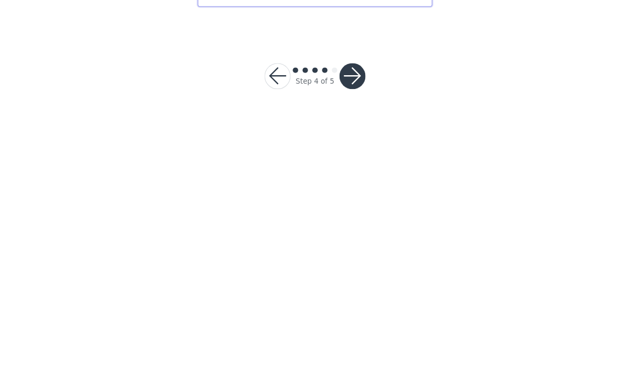
type input "2247701849"
click at [343, 321] on button "button" at bounding box center [352, 334] width 26 height 26
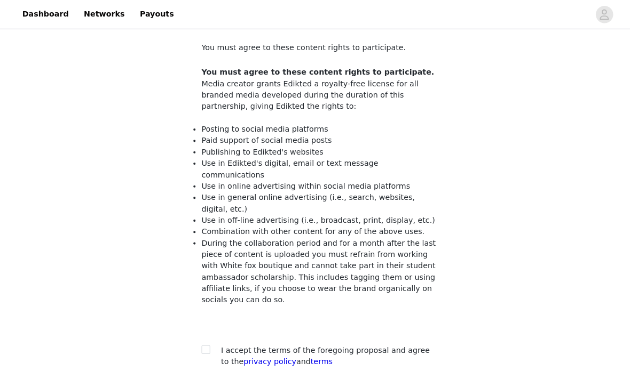
scroll to position [59, 0]
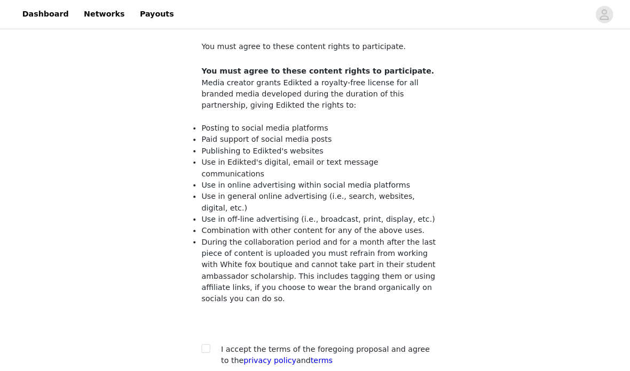
click at [205, 338] on label at bounding box center [204, 343] width 9 height 11
click at [205, 339] on input "checkbox" at bounding box center [203, 342] width 7 height 7
checkbox input "true"
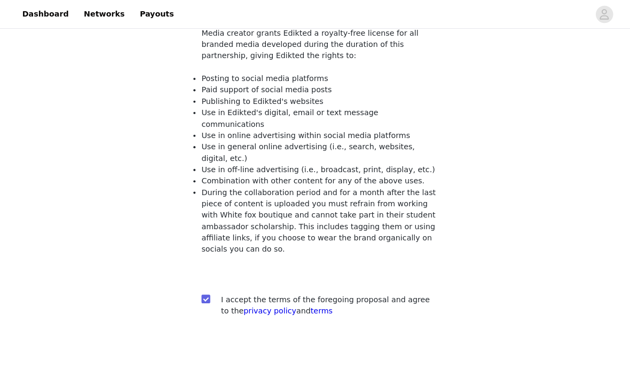
scroll to position [107, 0]
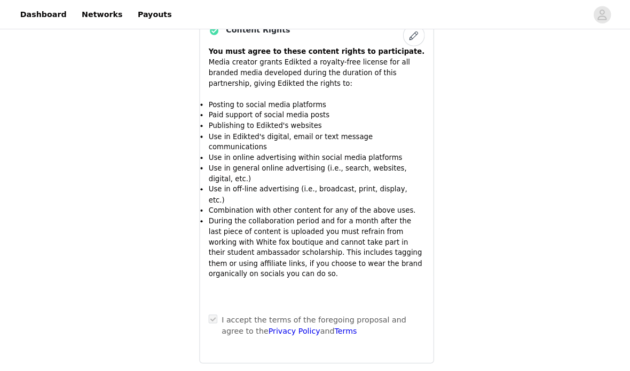
scroll to position [1077, 0]
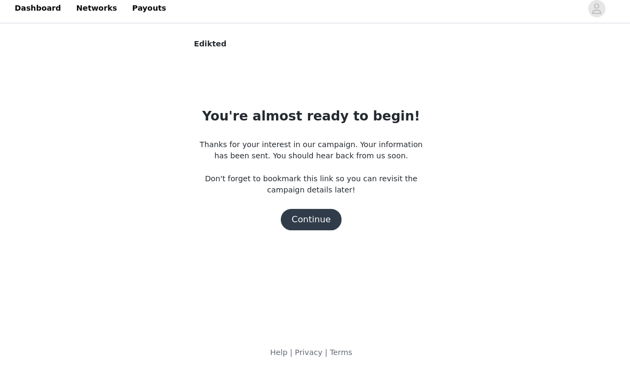
click at [298, 221] on button "Continue" at bounding box center [315, 221] width 60 height 21
